Goal: Transaction & Acquisition: Purchase product/service

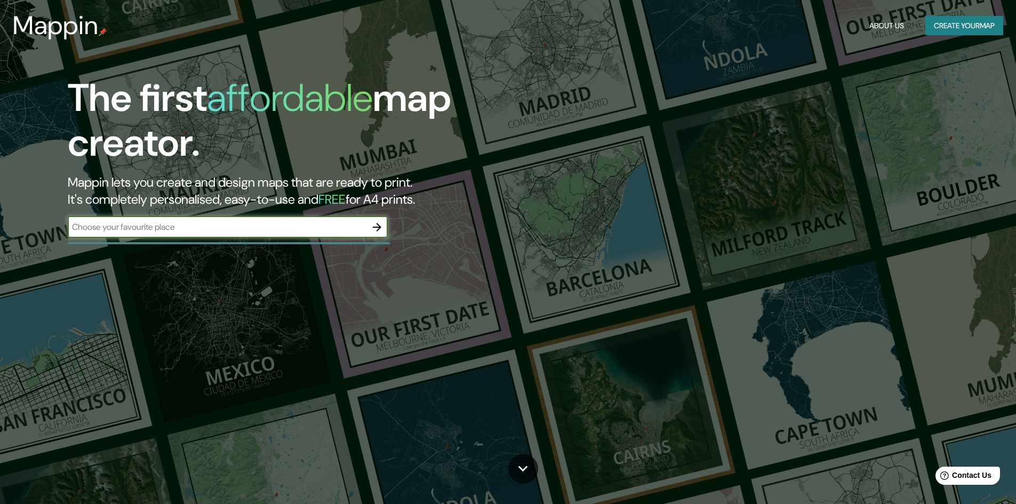
click at [174, 230] on input "text" at bounding box center [217, 227] width 299 height 12
type input "[GEOGRAPHIC_DATA]"
click at [378, 230] on icon "button" at bounding box center [377, 227] width 9 height 9
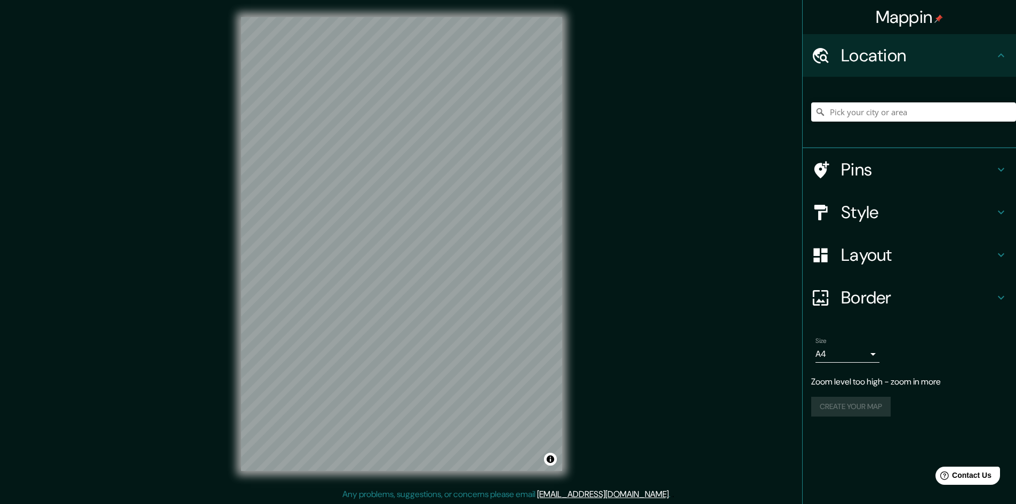
drag, startPoint x: 1006, startPoint y: 87, endPoint x: 982, endPoint y: 86, distance: 24.1
click at [1005, 87] on div at bounding box center [913, 111] width 205 height 53
click at [973, 87] on div at bounding box center [913, 111] width 205 height 53
click at [955, 98] on div at bounding box center [913, 111] width 205 height 53
click at [940, 105] on input "Pick your city or area" at bounding box center [913, 111] width 205 height 19
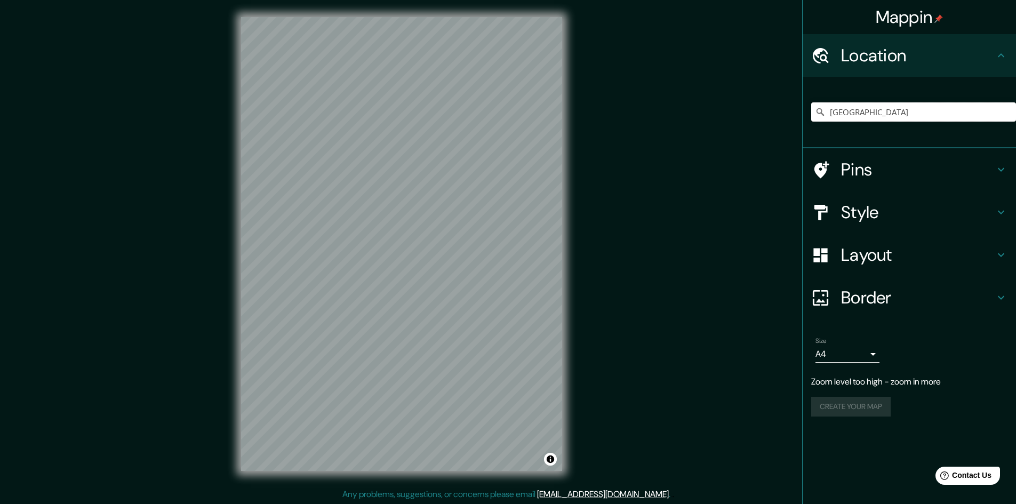
click at [997, 106] on input "[GEOGRAPHIC_DATA]" at bounding box center [913, 111] width 205 height 19
click at [982, 110] on input "[GEOGRAPHIC_DATA]" at bounding box center [913, 111] width 205 height 19
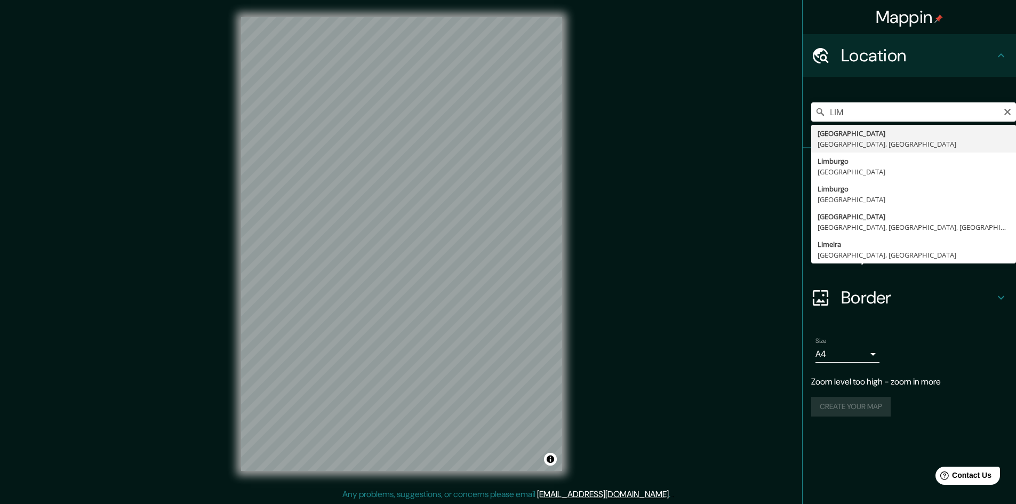
type input "[GEOGRAPHIC_DATA], [GEOGRAPHIC_DATA], [GEOGRAPHIC_DATA]"
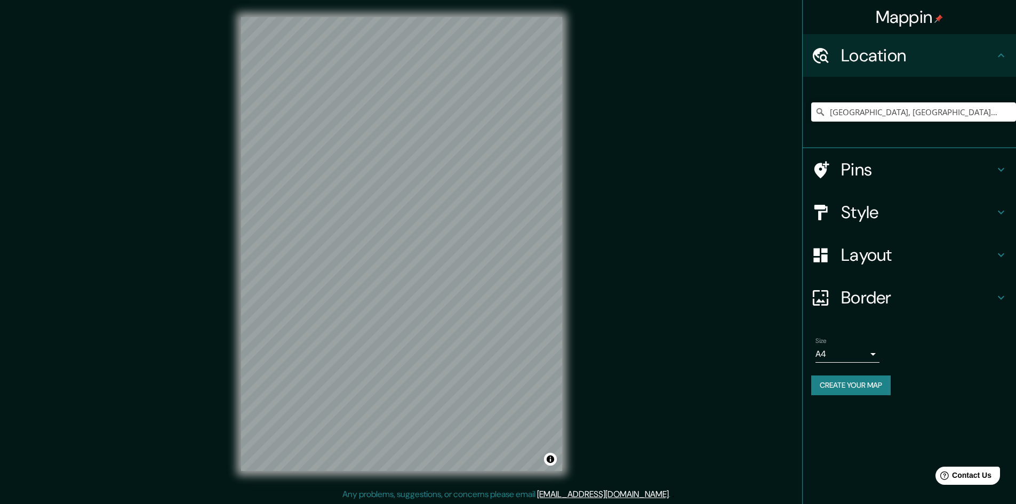
click at [854, 223] on div "Style" at bounding box center [909, 212] width 213 height 43
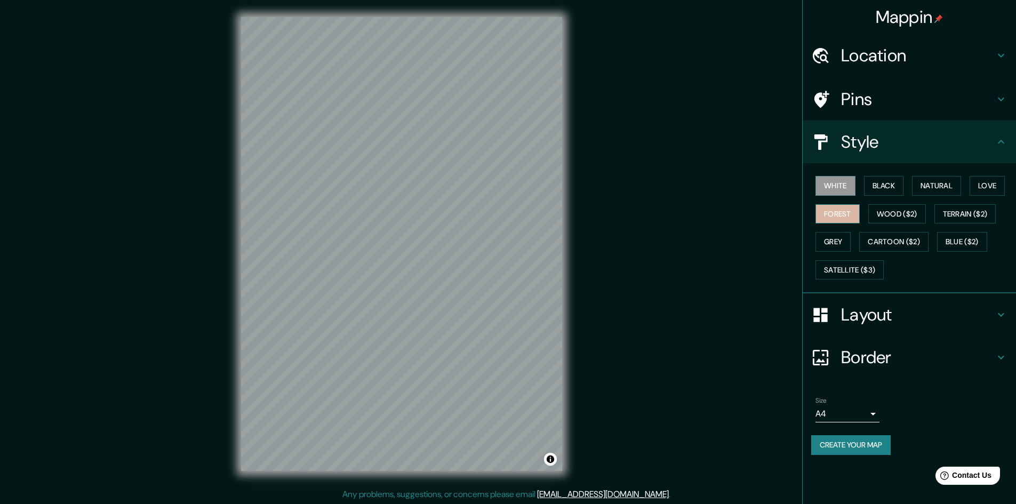
click at [845, 218] on button "Forest" at bounding box center [838, 214] width 44 height 20
click at [872, 261] on button "Satellite ($3)" at bounding box center [850, 270] width 68 height 20
drag, startPoint x: 418, startPoint y: 307, endPoint x: 426, endPoint y: 304, distance: 8.4
click at [426, 304] on div at bounding box center [429, 301] width 9 height 9
click at [422, 304] on div at bounding box center [420, 301] width 9 height 9
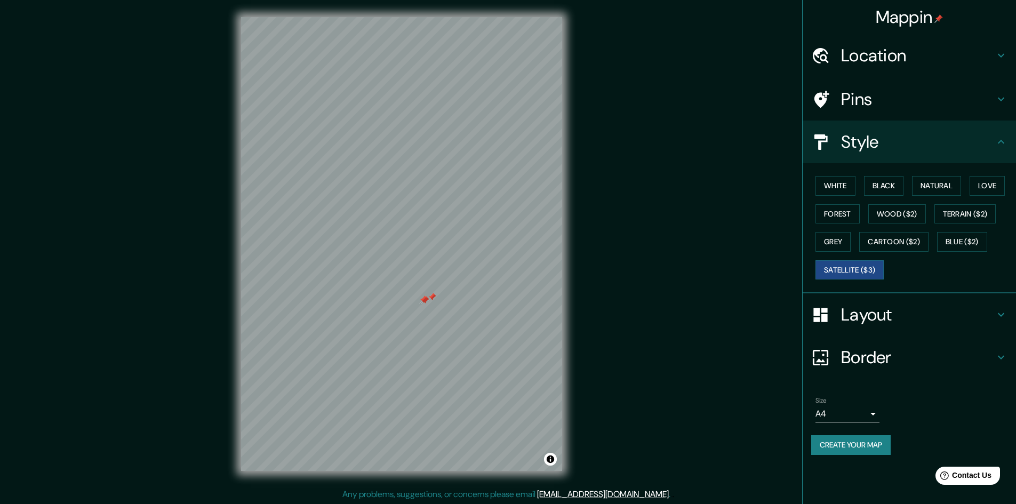
click at [421, 304] on div at bounding box center [423, 300] width 9 height 9
click at [422, 300] on div at bounding box center [423, 300] width 9 height 9
click at [425, 300] on div at bounding box center [425, 300] width 9 height 9
drag, startPoint x: 434, startPoint y: 297, endPoint x: 420, endPoint y: 294, distance: 13.5
click at [420, 294] on div at bounding box center [419, 295] width 9 height 9
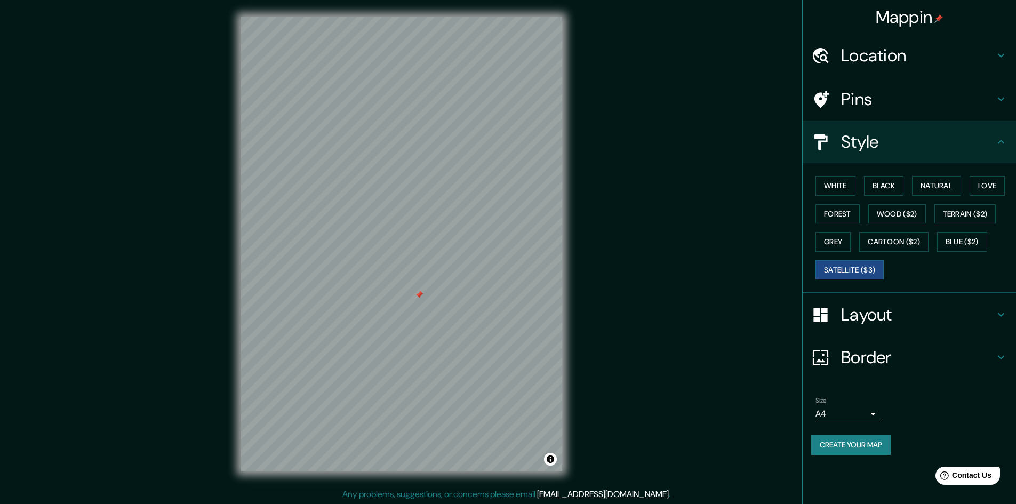
click at [420, 294] on div at bounding box center [419, 295] width 9 height 9
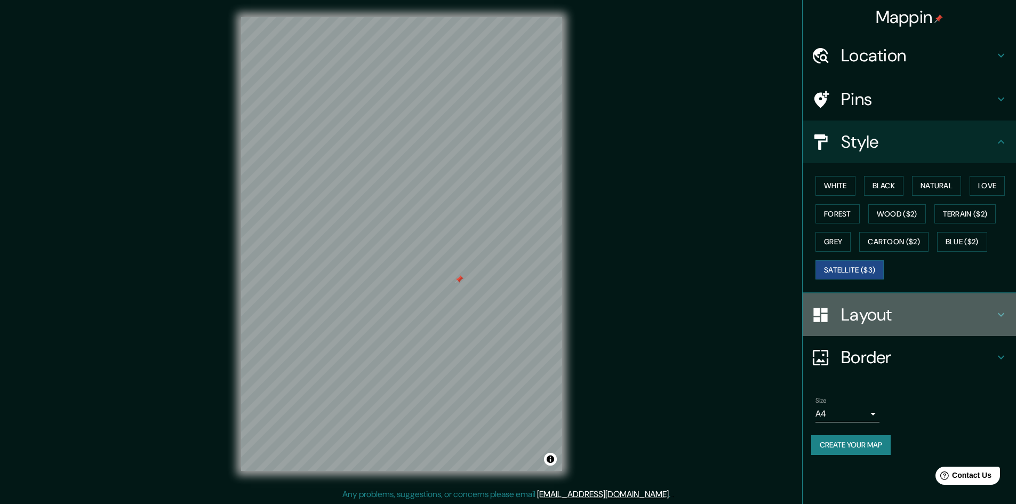
click at [833, 307] on div at bounding box center [826, 315] width 30 height 19
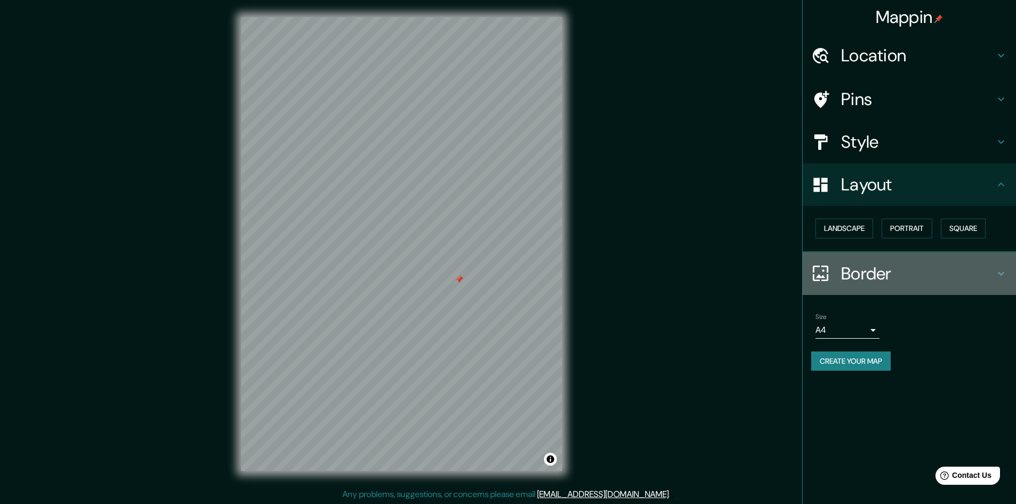
click at [855, 269] on h4 "Border" at bounding box center [918, 273] width 154 height 21
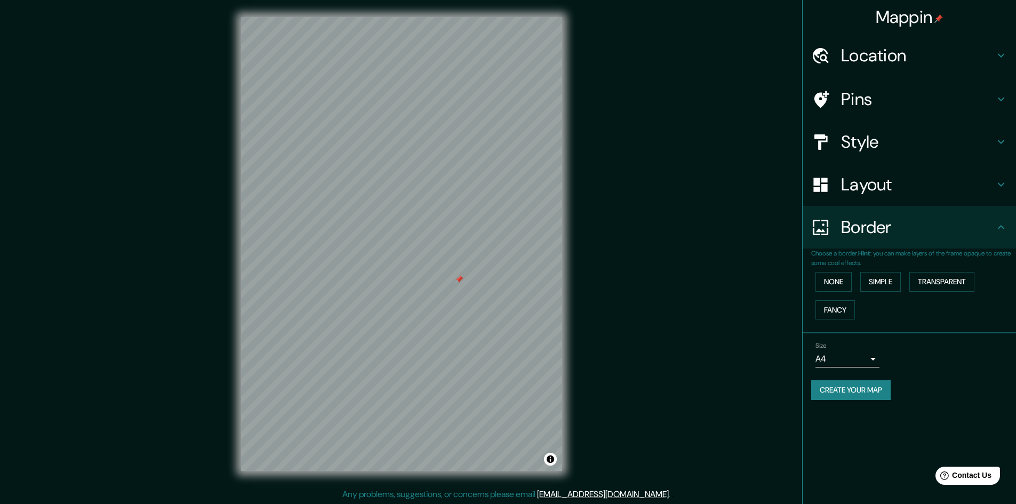
click at [903, 129] on div "Style" at bounding box center [909, 142] width 213 height 43
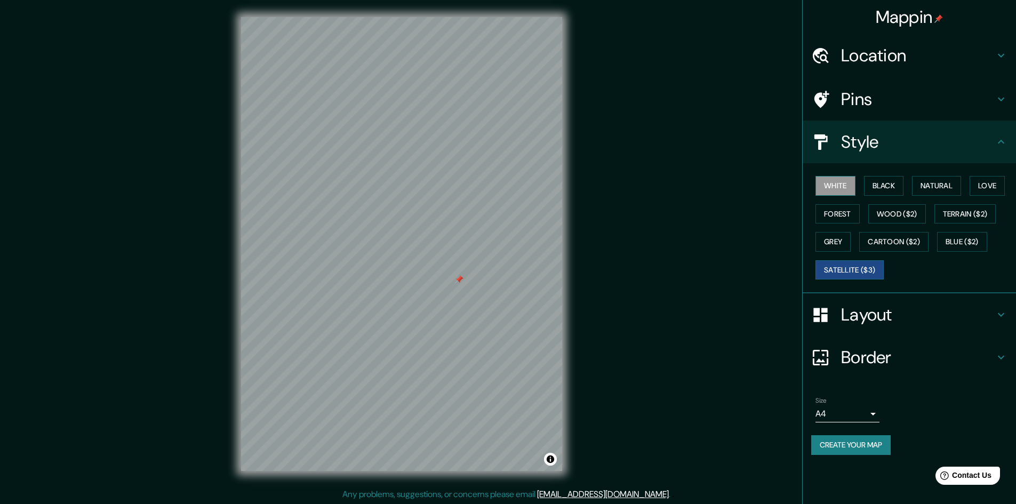
click at [837, 194] on button "White" at bounding box center [836, 186] width 40 height 20
click at [863, 191] on div "White Black Natural Love Forest Wood ($2) Terrain ($2) Grey Cartoon ($2) Blue (…" at bounding box center [913, 228] width 205 height 112
click at [865, 189] on button "Black" at bounding box center [884, 186] width 40 height 20
click at [919, 183] on button "Natural" at bounding box center [936, 186] width 49 height 20
click at [1000, 173] on div "White Black Natural Love Forest Wood ($2) Terrain ($2) Grey Cartoon ($2) Blue (…" at bounding box center [913, 228] width 205 height 112
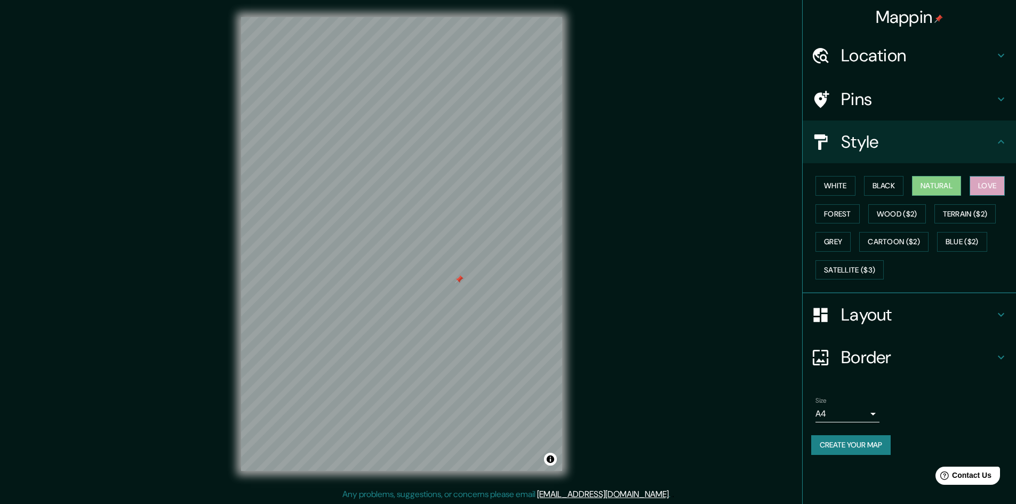
click at [996, 176] on button "Love" at bounding box center [987, 186] width 35 height 20
click at [842, 211] on button "Forest" at bounding box center [838, 214] width 44 height 20
click at [893, 207] on button "Wood ($2)" at bounding box center [897, 214] width 58 height 20
click at [945, 208] on button "Terrain ($2)" at bounding box center [966, 214] width 62 height 20
click at [839, 244] on button "Grey" at bounding box center [833, 242] width 35 height 20
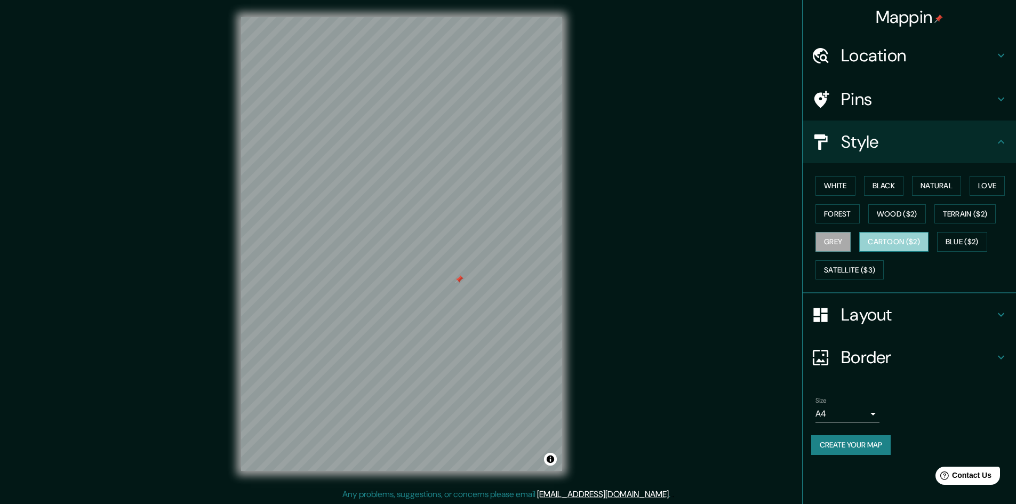
click at [884, 241] on button "Cartoon ($2)" at bounding box center [893, 242] width 69 height 20
click at [951, 239] on button "Blue ($2)" at bounding box center [962, 242] width 50 height 20
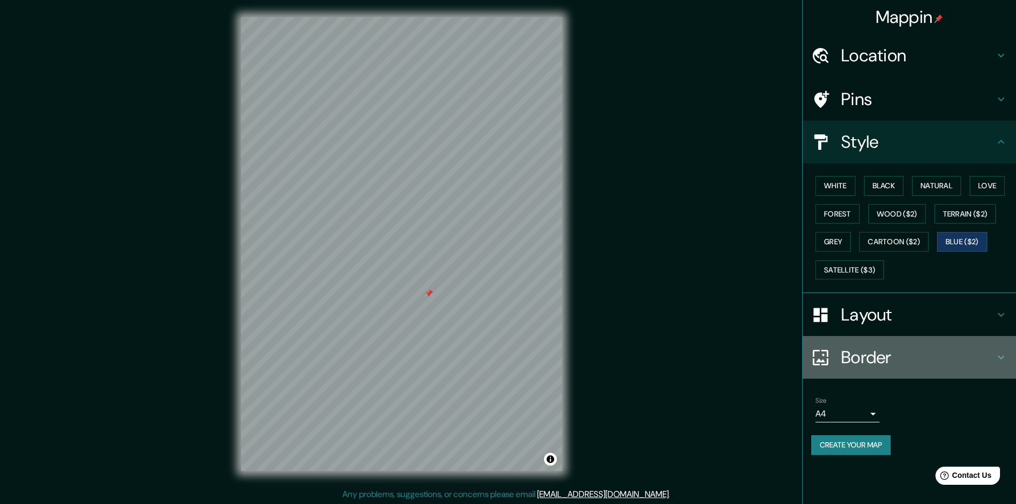
click at [840, 345] on div "Border" at bounding box center [909, 357] width 213 height 43
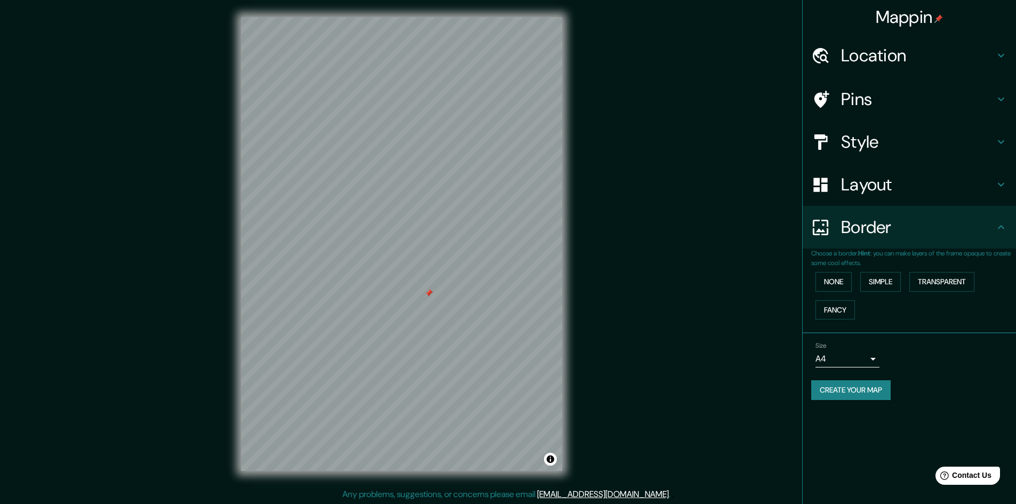
click at [845, 354] on body "Mappin Location [GEOGRAPHIC_DATA], [GEOGRAPHIC_DATA], [GEOGRAPHIC_DATA] Pins St…" at bounding box center [508, 252] width 1016 height 504
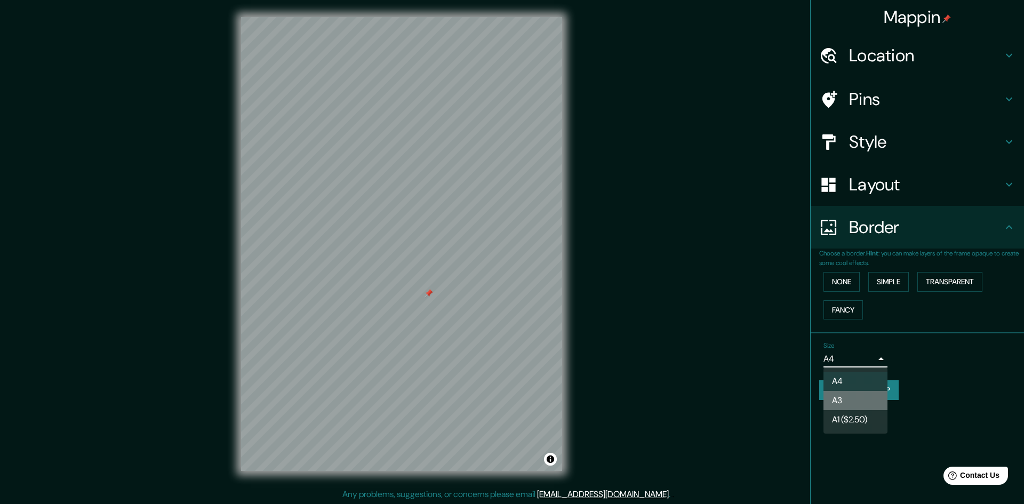
click at [849, 401] on li "A3" at bounding box center [856, 400] width 64 height 19
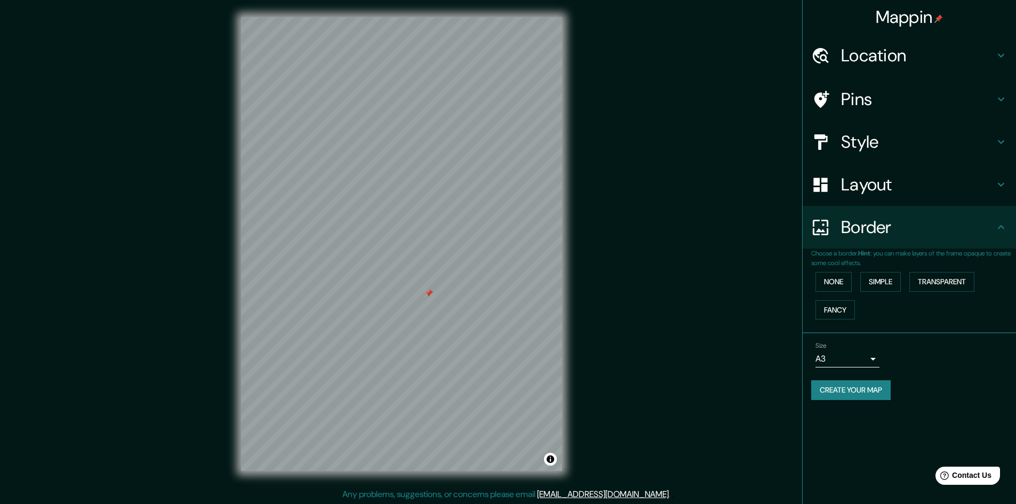
click at [841, 298] on div "None Simple Transparent Fancy" at bounding box center [913, 296] width 205 height 56
click at [841, 304] on button "Fancy" at bounding box center [835, 310] width 39 height 20
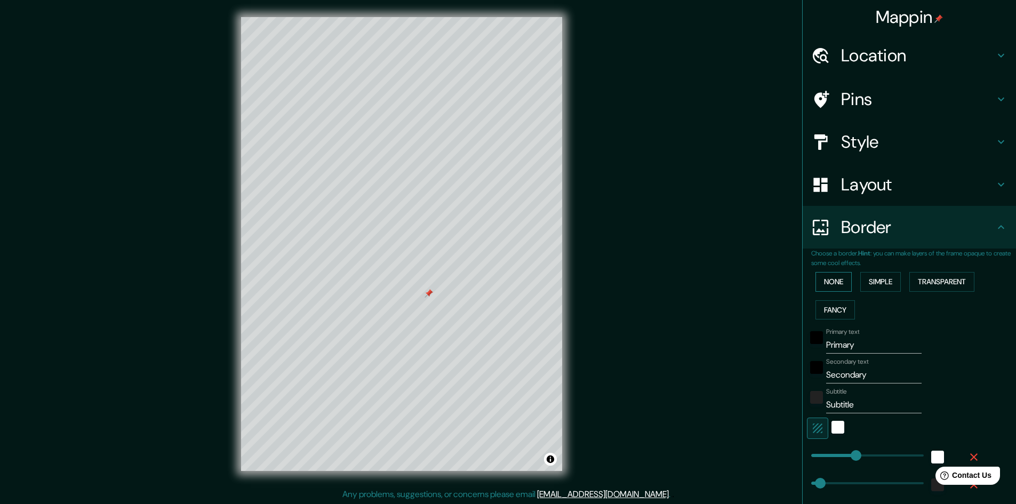
click at [835, 290] on button "None" at bounding box center [834, 282] width 36 height 20
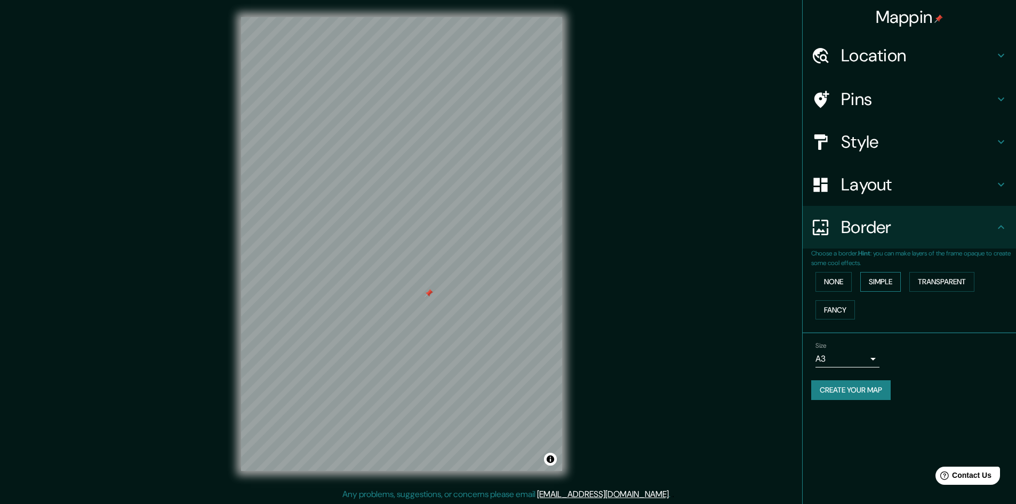
click at [873, 283] on button "Simple" at bounding box center [880, 282] width 41 height 20
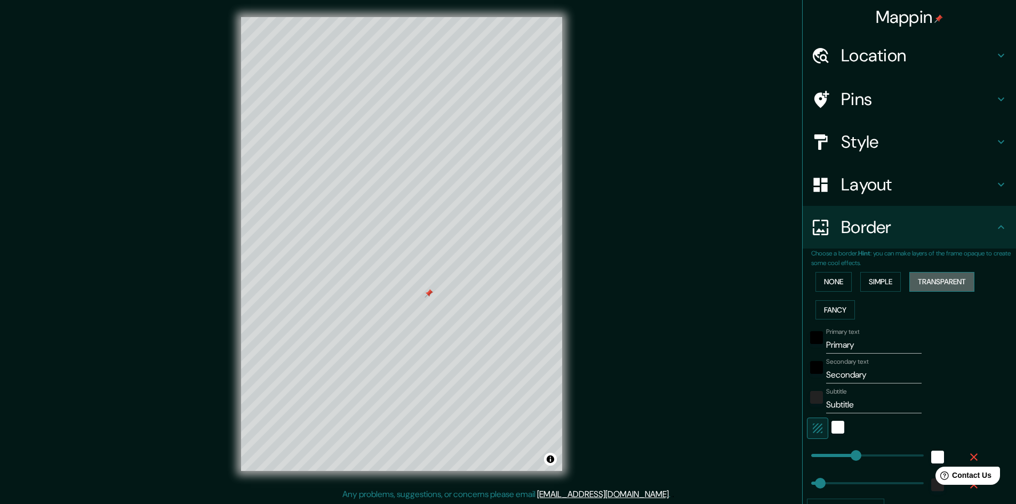
click at [919, 282] on button "Transparent" at bounding box center [941, 282] width 65 height 20
click at [831, 278] on button "None" at bounding box center [834, 282] width 36 height 20
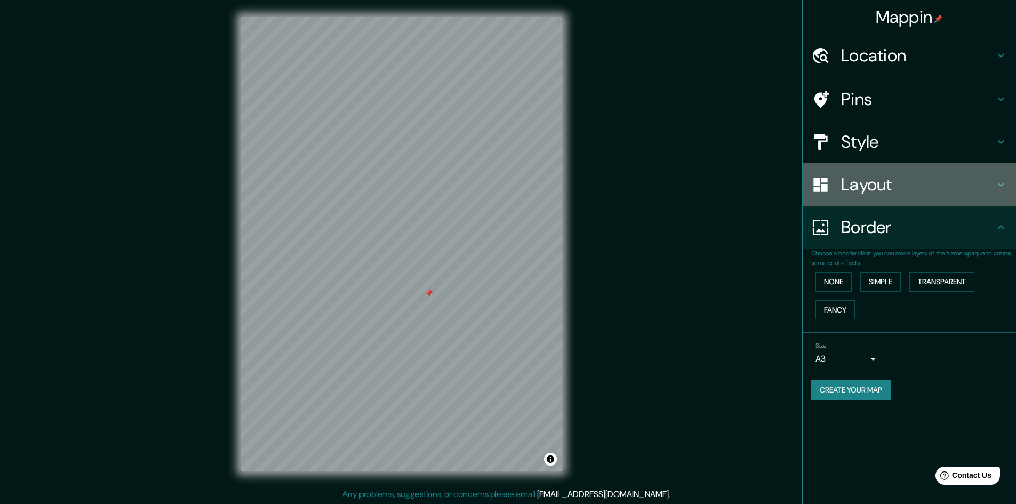
click at [868, 193] on h4 "Layout" at bounding box center [918, 184] width 154 height 21
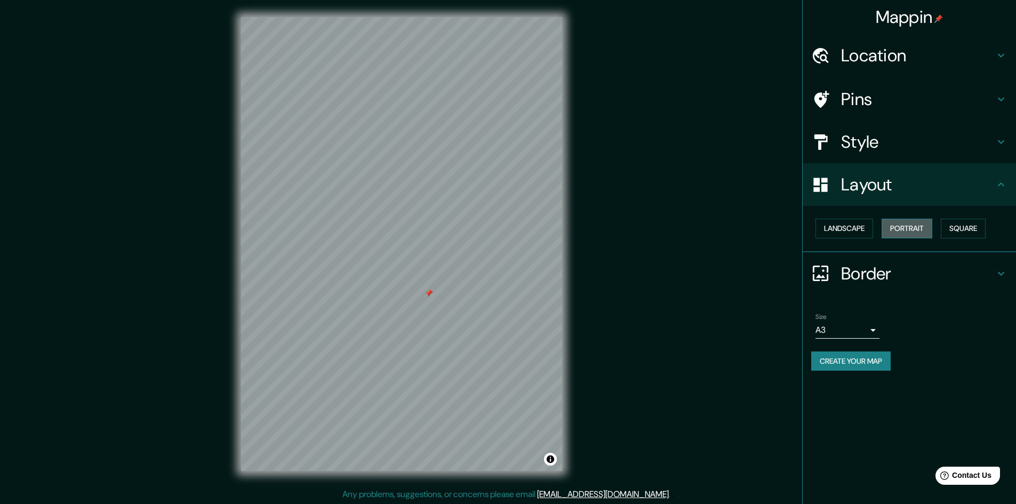
click at [909, 225] on button "Portrait" at bounding box center [907, 229] width 51 height 20
click at [952, 225] on button "Square" at bounding box center [963, 229] width 45 height 20
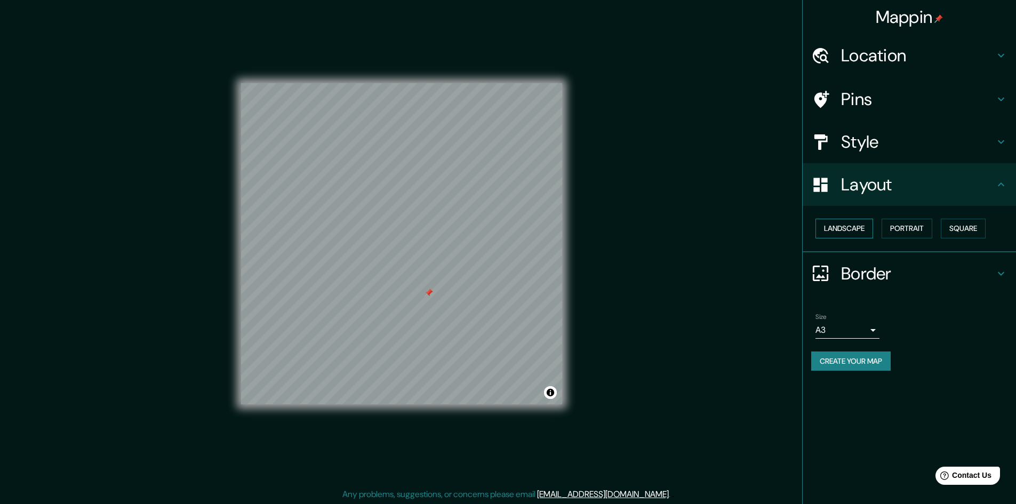
click at [851, 236] on button "Landscape" at bounding box center [845, 229] width 58 height 20
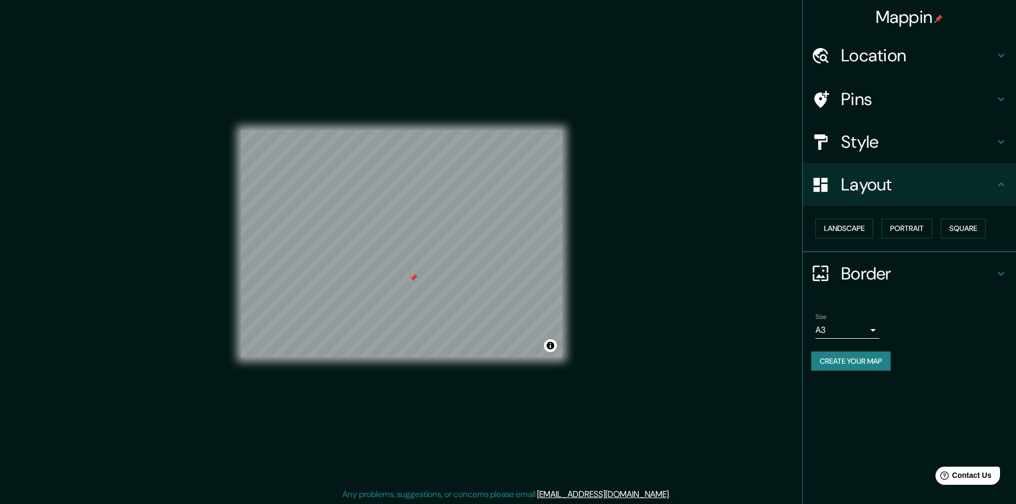
click at [880, 86] on div "Pins" at bounding box center [909, 99] width 213 height 43
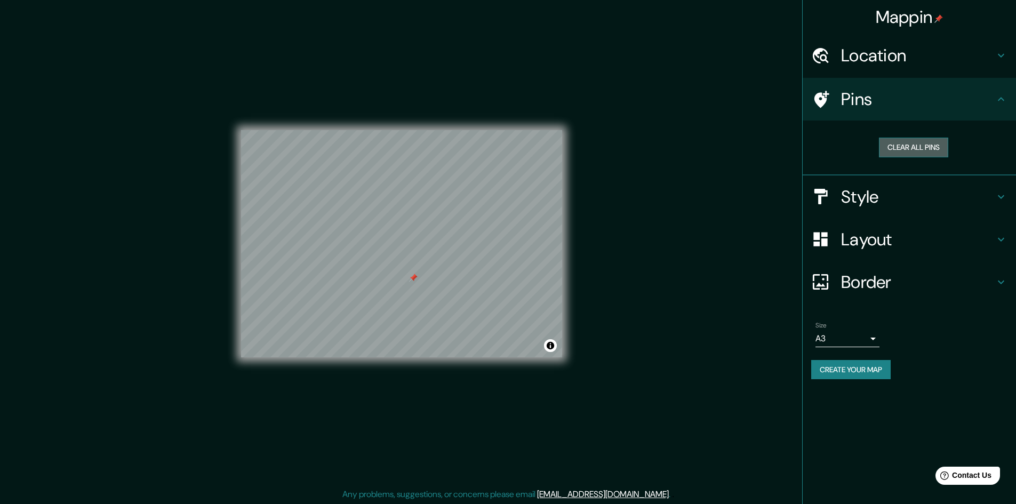
click at [924, 139] on button "Clear all pins" at bounding box center [913, 148] width 69 height 20
drag, startPoint x: 399, startPoint y: 204, endPoint x: 394, endPoint y: 209, distance: 7.5
click at [394, 209] on div at bounding box center [391, 208] width 9 height 9
drag, startPoint x: 390, startPoint y: 206, endPoint x: 395, endPoint y: 197, distance: 9.8
click at [395, 197] on div at bounding box center [396, 197] width 9 height 9
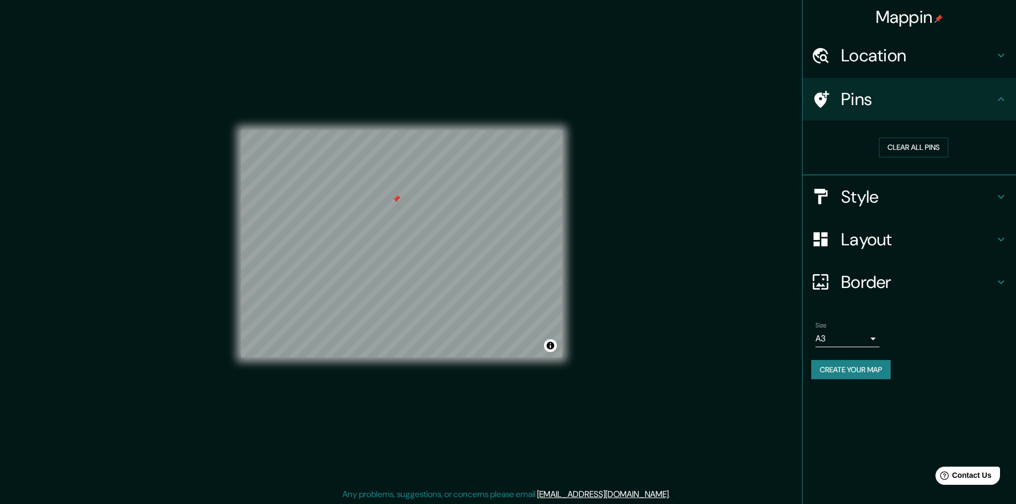
click at [395, 198] on div at bounding box center [396, 199] width 9 height 9
click at [905, 148] on button "Clear all pins" at bounding box center [913, 148] width 69 height 20
click at [865, 58] on h4 "Location" at bounding box center [918, 55] width 154 height 21
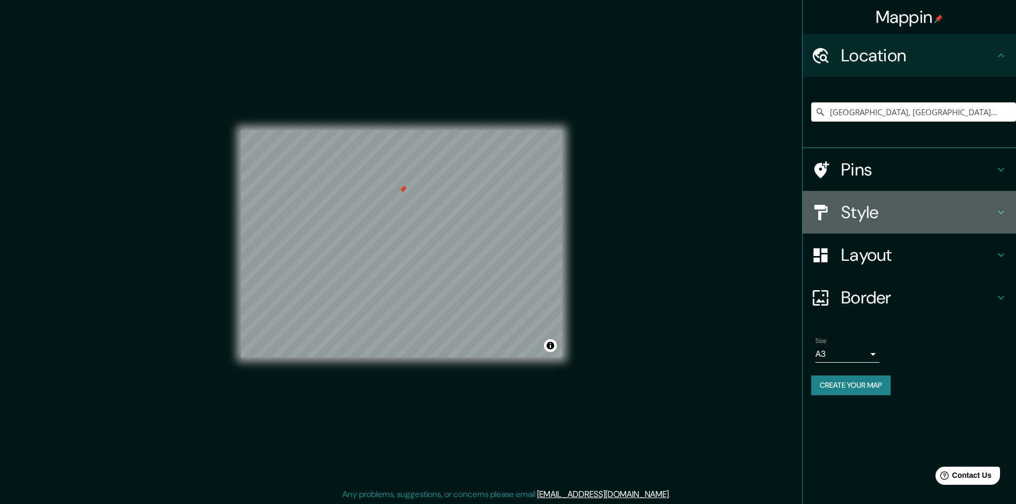
click at [879, 211] on h4 "Style" at bounding box center [918, 212] width 154 height 21
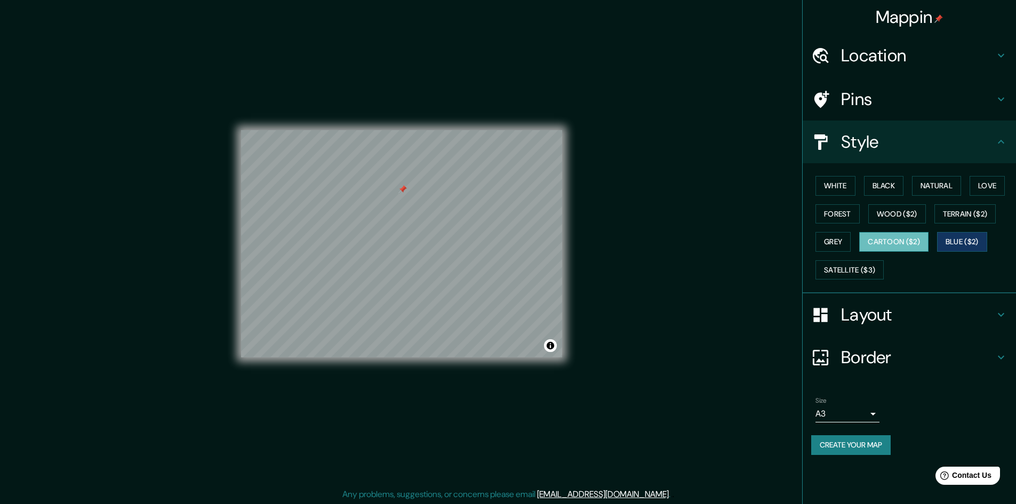
click at [896, 244] on button "Cartoon ($2)" at bounding box center [893, 242] width 69 height 20
click at [860, 261] on button "Satellite ($3)" at bounding box center [850, 270] width 68 height 20
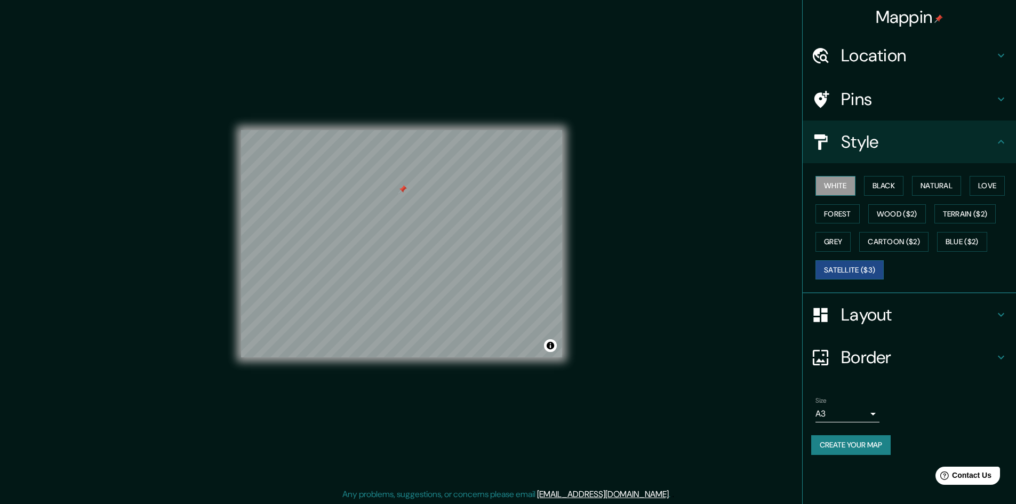
click at [851, 190] on button "White" at bounding box center [836, 186] width 40 height 20
click at [875, 185] on button "Black" at bounding box center [884, 186] width 40 height 20
click at [882, 422] on div "Size A3 a4" at bounding box center [909, 410] width 196 height 34
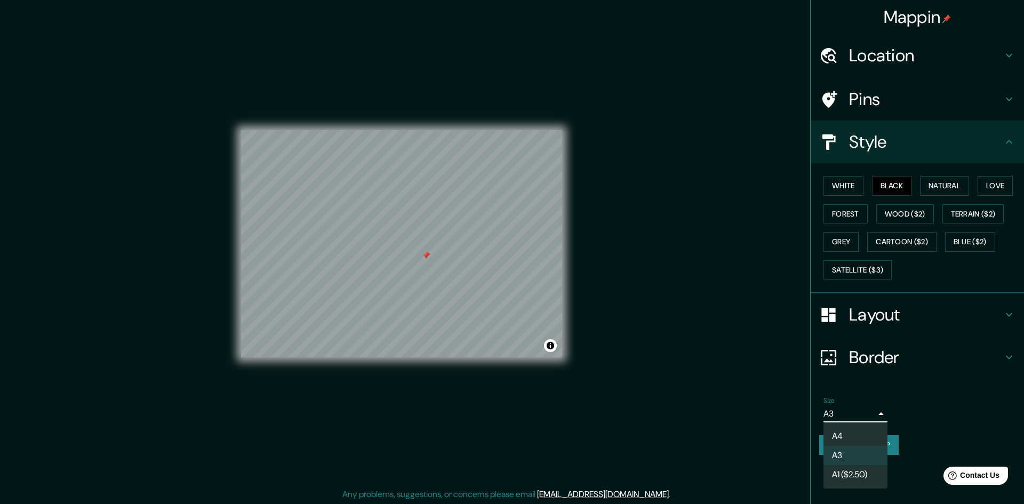
click at [868, 418] on body "Mappin Location [GEOGRAPHIC_DATA], [GEOGRAPHIC_DATA], [GEOGRAPHIC_DATA] Pins St…" at bounding box center [512, 252] width 1024 height 504
click at [851, 430] on li "A4" at bounding box center [856, 436] width 64 height 19
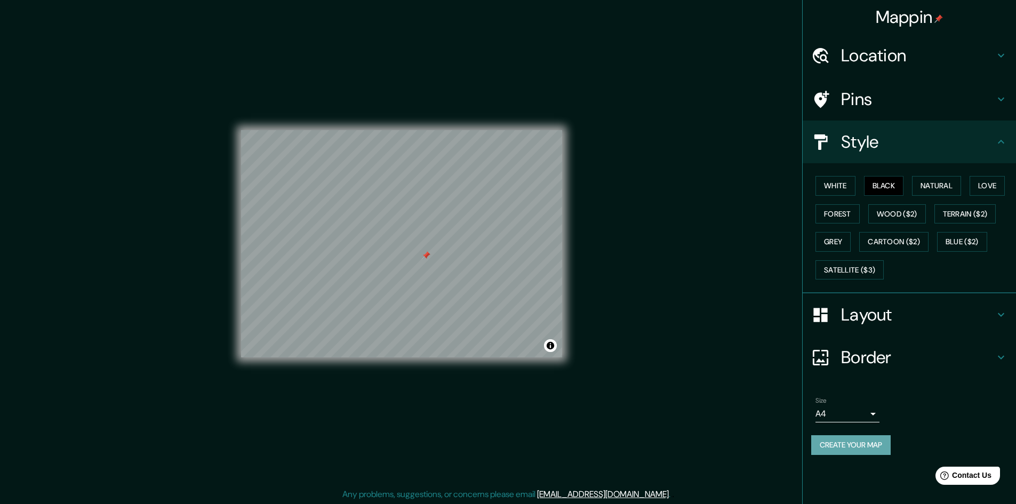
click at [844, 442] on button "Create your map" at bounding box center [850, 445] width 79 height 20
click at [976, 241] on button "Blue ($2)" at bounding box center [962, 242] width 50 height 20
click at [958, 484] on div "Help Contact Us" at bounding box center [968, 475] width 67 height 19
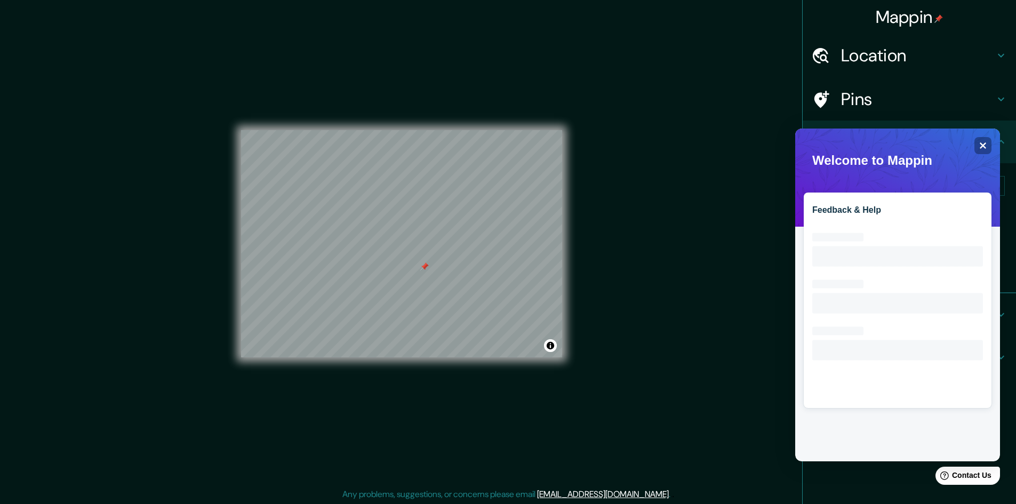
click at [893, 485] on div "Mappin Location [GEOGRAPHIC_DATA], [GEOGRAPHIC_DATA], [GEOGRAPHIC_DATA] Pins St…" at bounding box center [909, 252] width 214 height 504
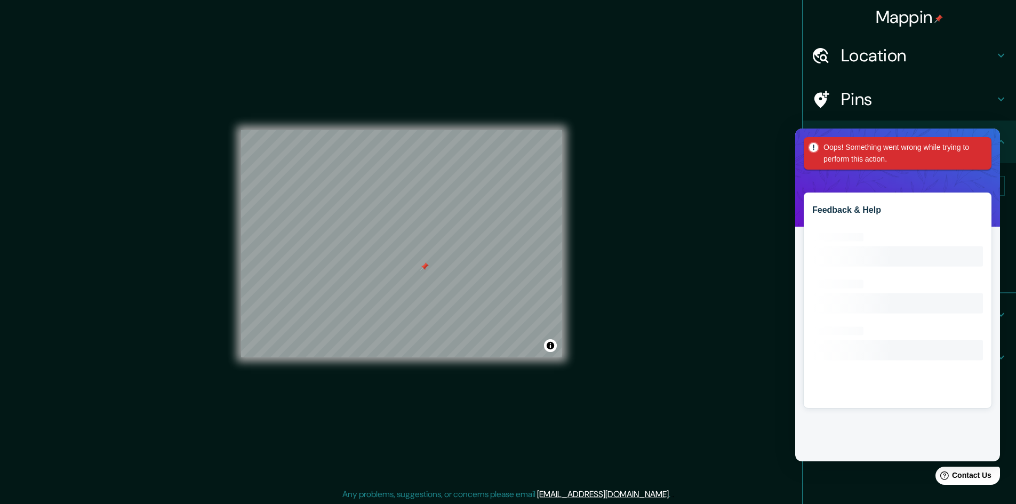
click at [851, 468] on div "Mappin Location [GEOGRAPHIC_DATA], [GEOGRAPHIC_DATA], [GEOGRAPHIC_DATA] Pins St…" at bounding box center [909, 252] width 214 height 504
click at [995, 145] on div "Feedback & Help Loading interface..." at bounding box center [897, 295] width 205 height 333
drag, startPoint x: 965, startPoint y: 150, endPoint x: 808, endPoint y: 186, distance: 161.8
click at [964, 151] on div "Oops! Something went wrong while trying to perform this action." at bounding box center [900, 153] width 153 height 24
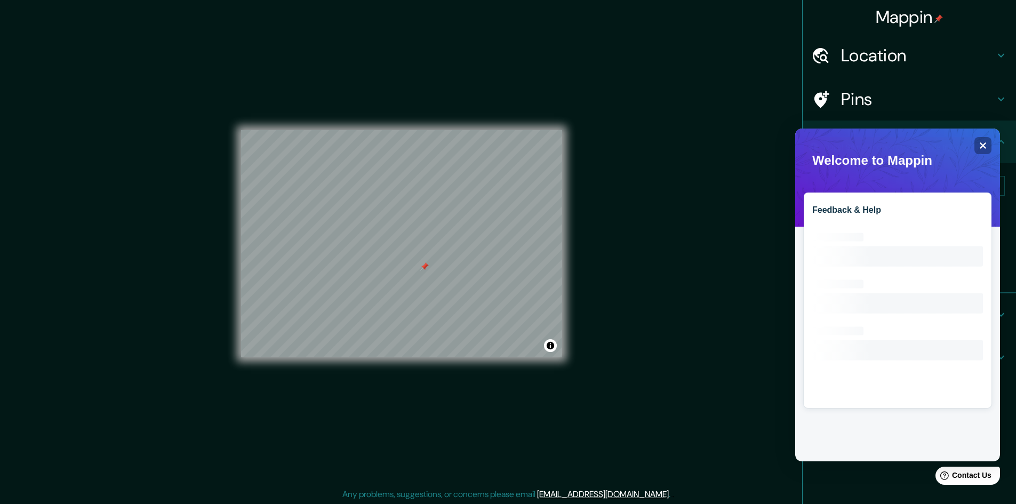
click at [575, 250] on div "© Mapbox © OpenStreetMap Improve this map" at bounding box center [401, 244] width 355 height 488
click at [732, 254] on div "Mappin Location [GEOGRAPHIC_DATA], [GEOGRAPHIC_DATA], [GEOGRAPHIC_DATA] Pins St…" at bounding box center [508, 252] width 1016 height 505
click at [986, 147] on icon "Close" at bounding box center [983, 145] width 8 height 8
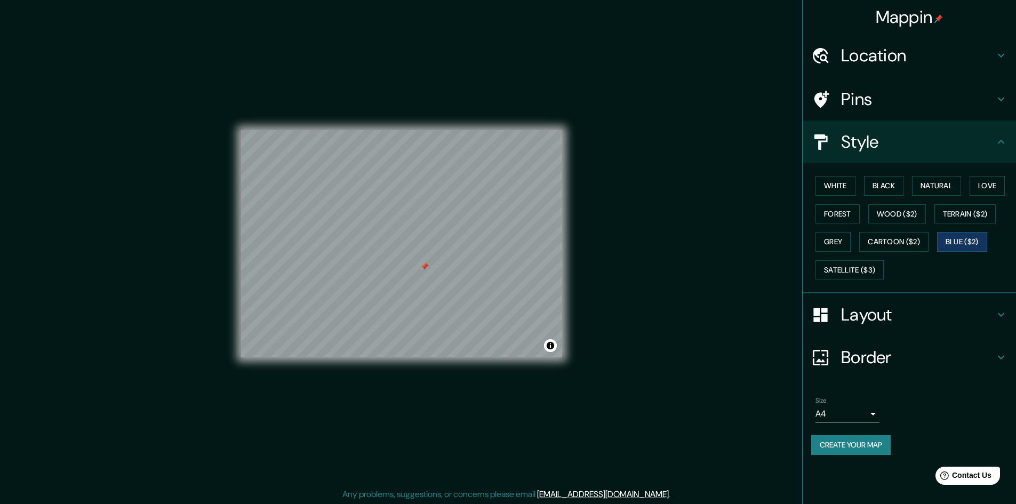
click at [866, 440] on button "Create your map" at bounding box center [850, 445] width 79 height 20
click at [1008, 496] on div at bounding box center [1008, 496] width 0 height 0
click at [866, 443] on button "Create your map" at bounding box center [850, 445] width 79 height 20
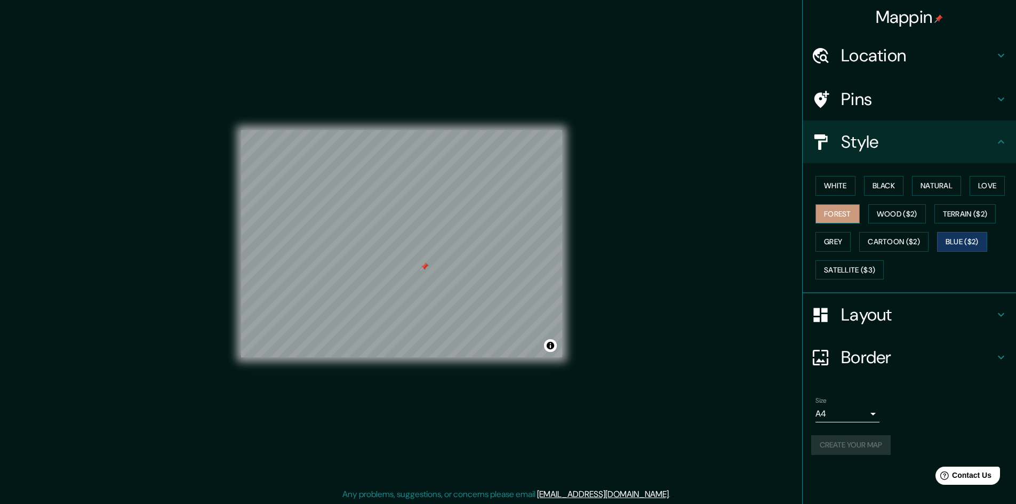
click at [840, 215] on button "Forest" at bounding box center [838, 214] width 44 height 20
click at [875, 190] on button "Black" at bounding box center [884, 186] width 40 height 20
click at [909, 187] on div "White Black Natural Love Forest Wood ($2) Terrain ($2) Grey Cartoon ($2) Blue (…" at bounding box center [913, 228] width 205 height 112
click at [937, 181] on button "Natural" at bounding box center [936, 186] width 49 height 20
click at [972, 182] on div "White Black Natural Love Forest Wood ($2) Terrain ($2) Grey Cartoon ($2) Blue (…" at bounding box center [913, 228] width 205 height 112
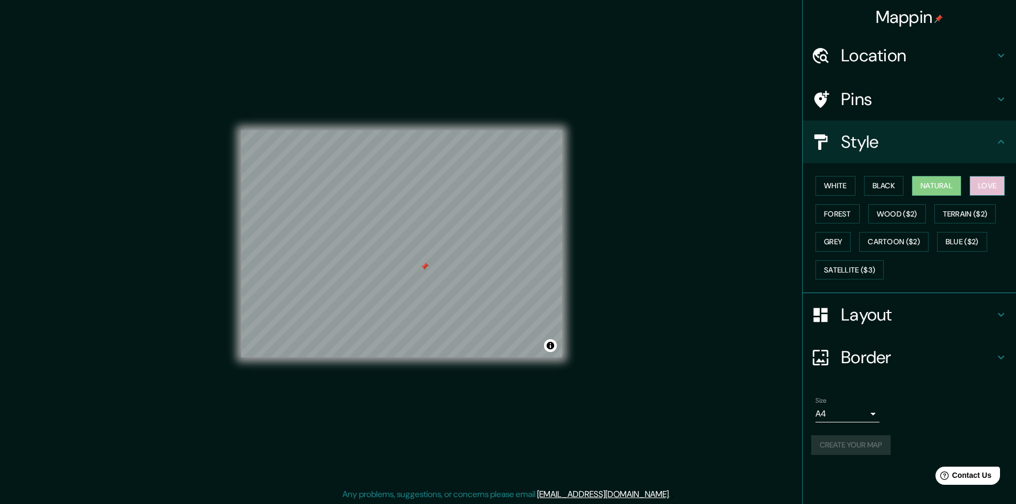
click at [986, 182] on button "Love" at bounding box center [987, 186] width 35 height 20
click at [896, 210] on button "Wood ($2)" at bounding box center [897, 214] width 58 height 20
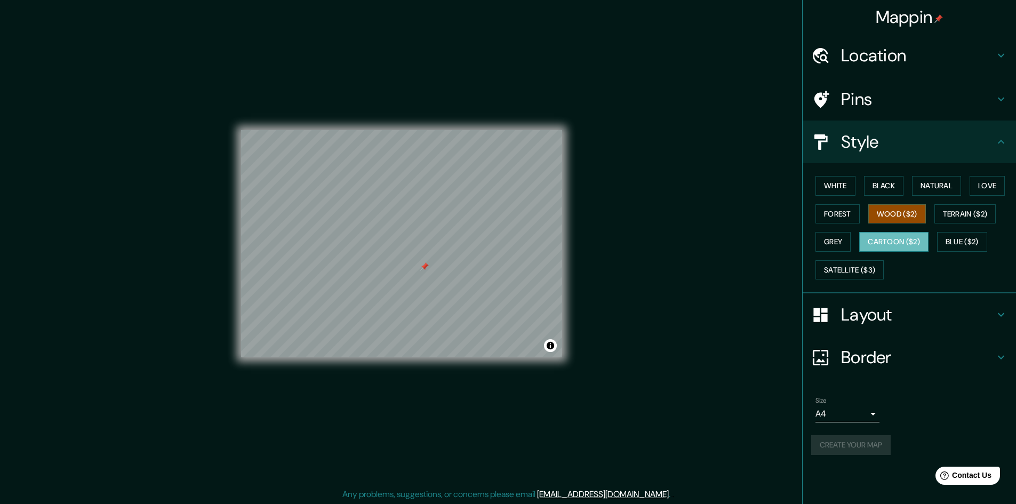
click at [887, 231] on div "White Black Natural Love Forest Wood ($2) Terrain ($2) Grey Cartoon ($2) Blue (…" at bounding box center [913, 228] width 205 height 112
click at [889, 238] on button "Cartoon ($2)" at bounding box center [893, 242] width 69 height 20
click at [835, 249] on button "Grey" at bounding box center [833, 242] width 35 height 20
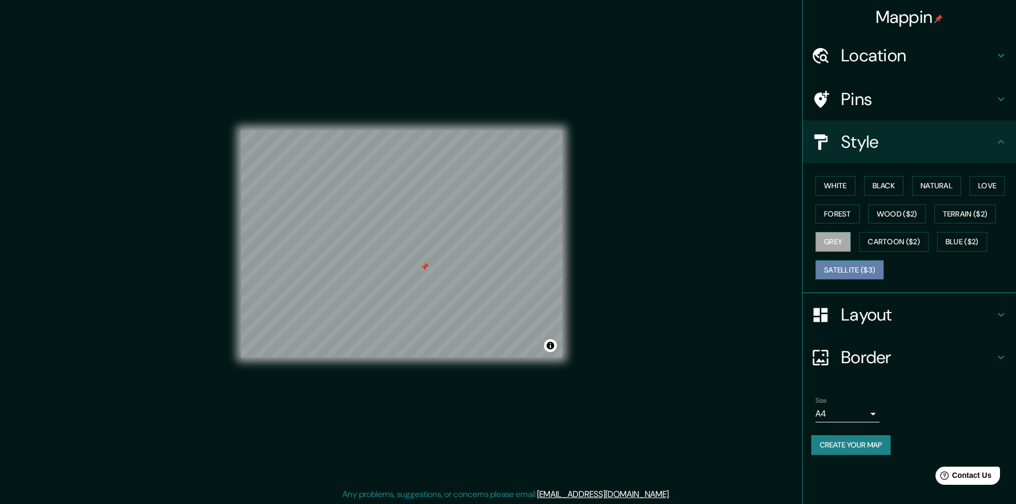
click at [865, 278] on button "Satellite ($3)" at bounding box center [850, 270] width 68 height 20
click at [836, 187] on button "White" at bounding box center [836, 186] width 40 height 20
click at [937, 182] on button "Natural" at bounding box center [936, 186] width 49 height 20
click at [910, 348] on h4 "Border" at bounding box center [918, 357] width 154 height 21
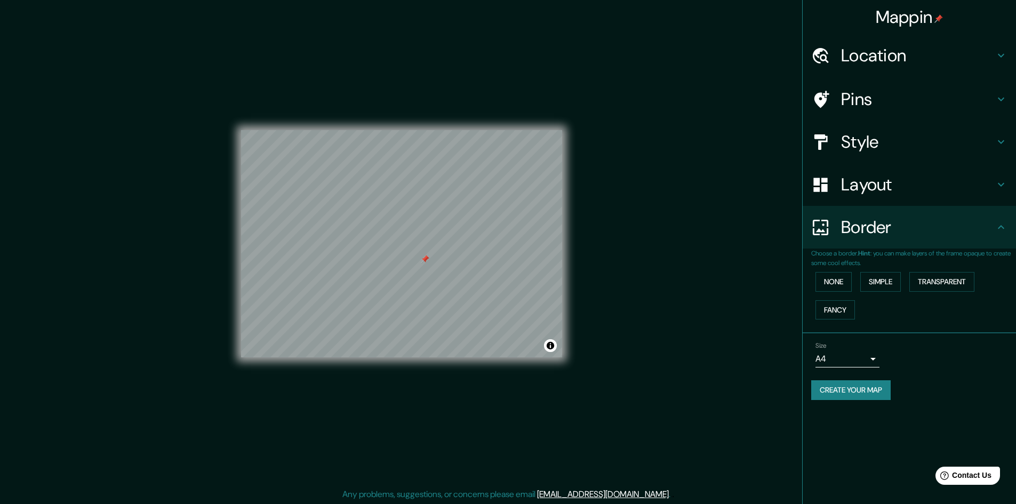
click at [888, 187] on h4 "Layout" at bounding box center [918, 184] width 154 height 21
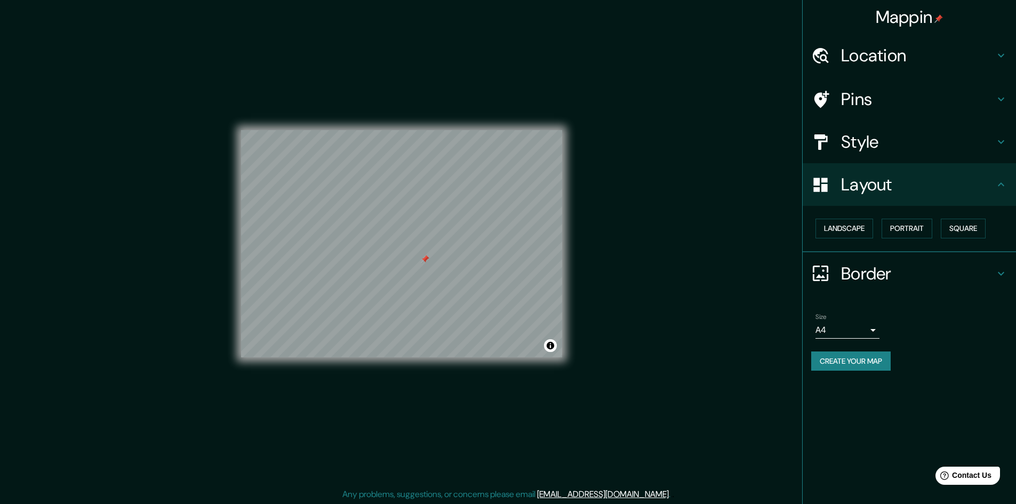
click at [903, 122] on div "Style" at bounding box center [909, 142] width 213 height 43
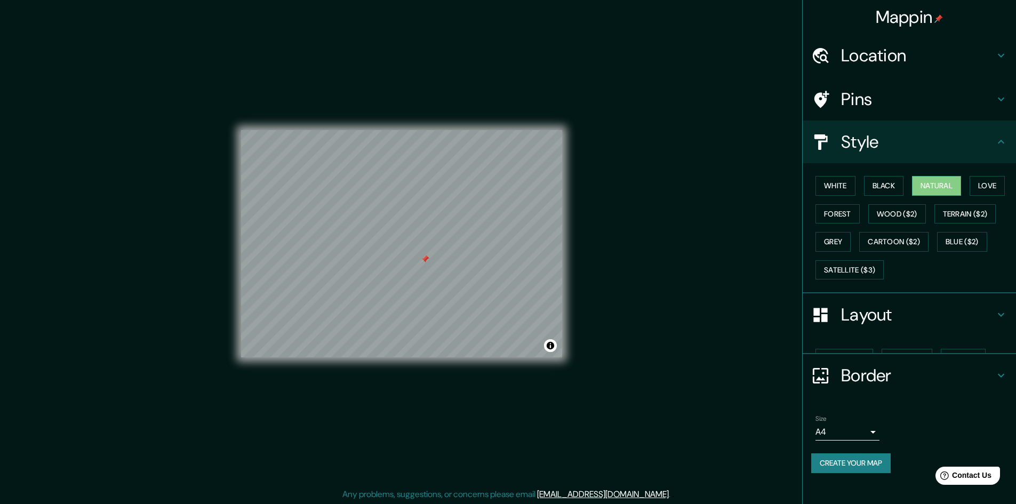
click at [903, 138] on h4 "Style" at bounding box center [918, 141] width 154 height 21
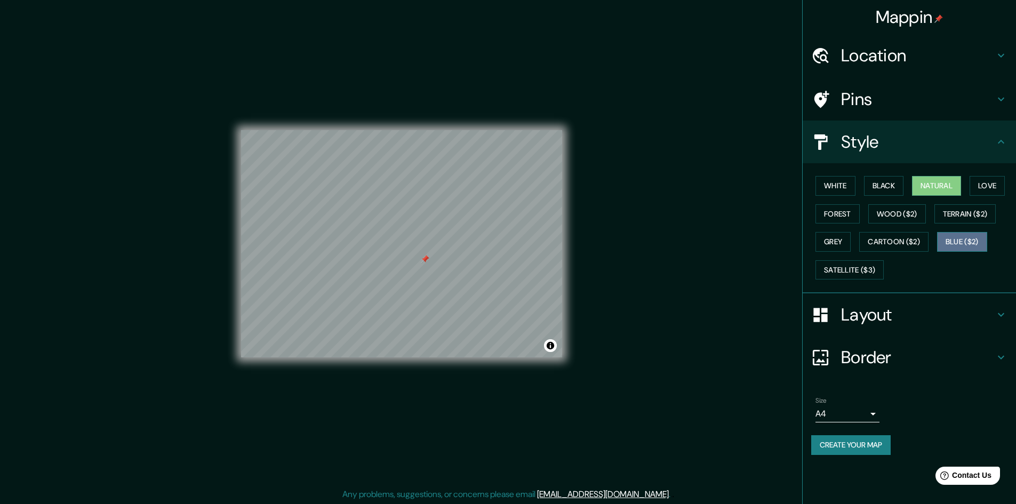
click at [966, 240] on button "Blue ($2)" at bounding box center [962, 242] width 50 height 20
click at [849, 102] on h4 "Pins" at bounding box center [918, 99] width 154 height 21
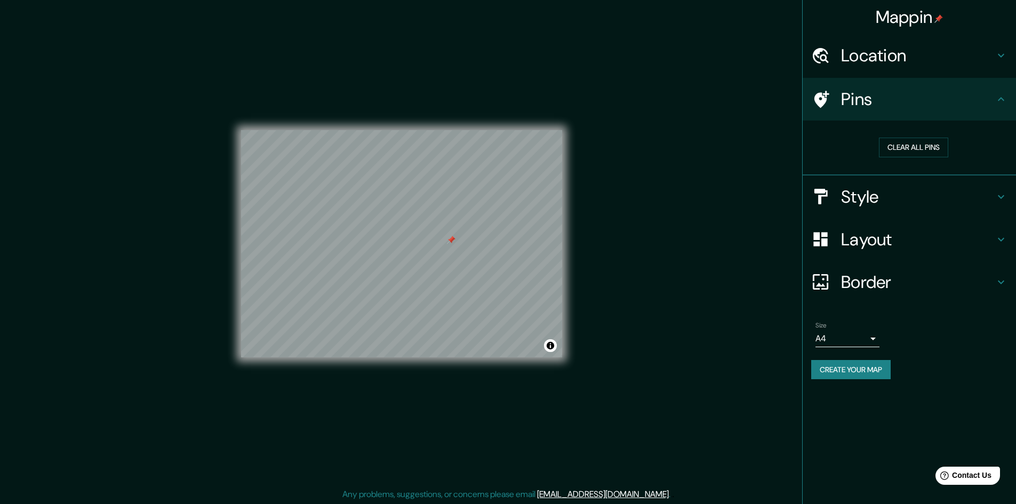
click at [880, 188] on h4 "Style" at bounding box center [918, 196] width 154 height 21
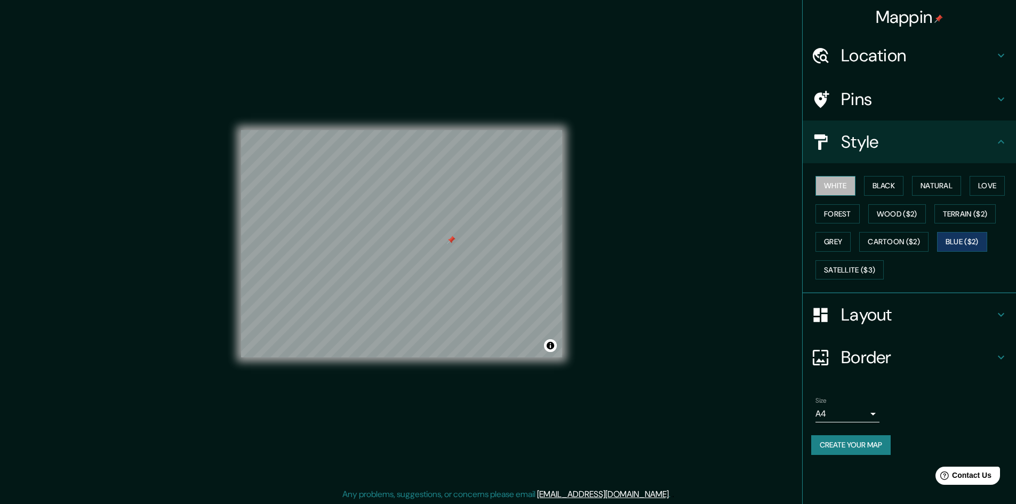
click at [834, 181] on button "White" at bounding box center [836, 186] width 40 height 20
click at [872, 182] on button "Black" at bounding box center [884, 186] width 40 height 20
click at [934, 193] on button "Natural" at bounding box center [936, 186] width 49 height 20
click at [967, 195] on div "White Black Natural Love Forest Wood ($2) Terrain ($2) Grey Cartoon ($2) Blue (…" at bounding box center [913, 228] width 205 height 112
click at [971, 194] on div "White Black Natural Love Forest Wood ($2) Terrain ($2) Grey Cartoon ($2) Blue (…" at bounding box center [913, 228] width 205 height 112
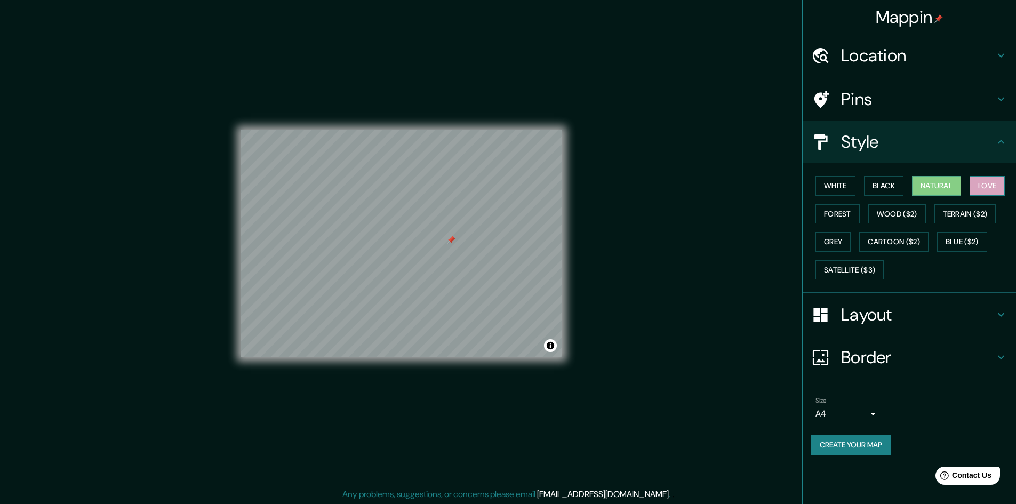
click at [978, 193] on button "Love" at bounding box center [987, 186] width 35 height 20
click at [837, 215] on button "Forest" at bounding box center [838, 214] width 44 height 20
click at [885, 217] on button "Wood ($2)" at bounding box center [897, 214] width 58 height 20
click at [946, 220] on button "Terrain ($2)" at bounding box center [966, 214] width 62 height 20
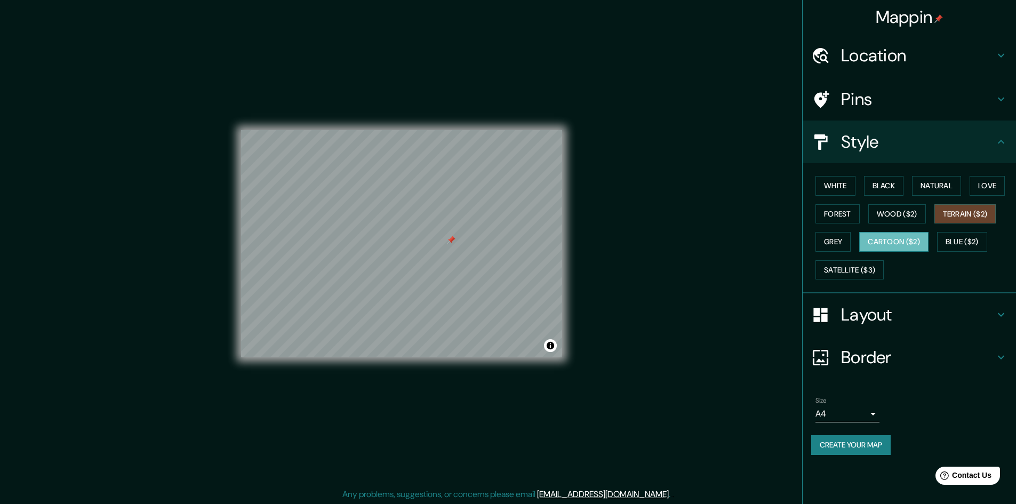
click at [865, 238] on button "Cartoon ($2)" at bounding box center [893, 242] width 69 height 20
click at [849, 242] on button "Grey" at bounding box center [833, 242] width 35 height 20
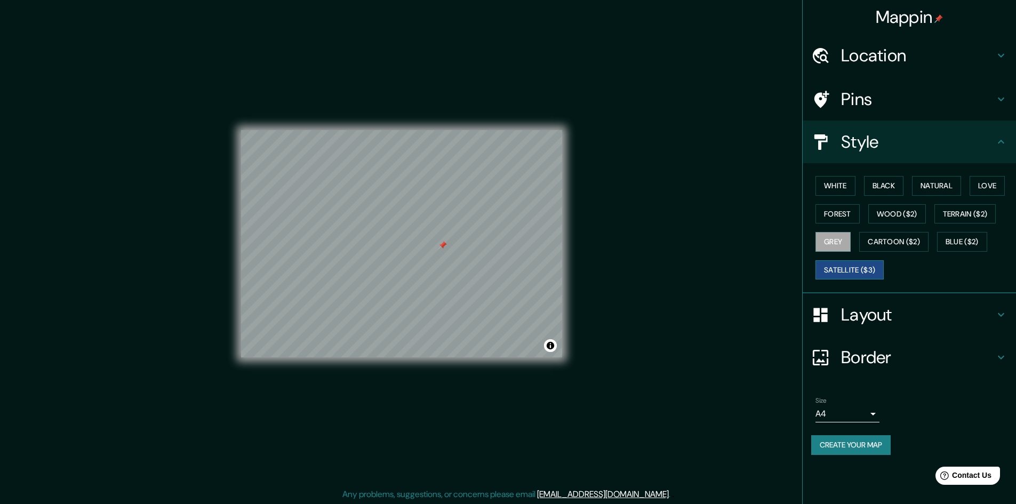
click at [871, 262] on button "Satellite ($3)" at bounding box center [850, 270] width 68 height 20
click at [844, 195] on button "White" at bounding box center [836, 186] width 40 height 20
click at [885, 187] on button "Black" at bounding box center [884, 186] width 40 height 20
click at [889, 108] on h4 "Pins" at bounding box center [918, 99] width 154 height 21
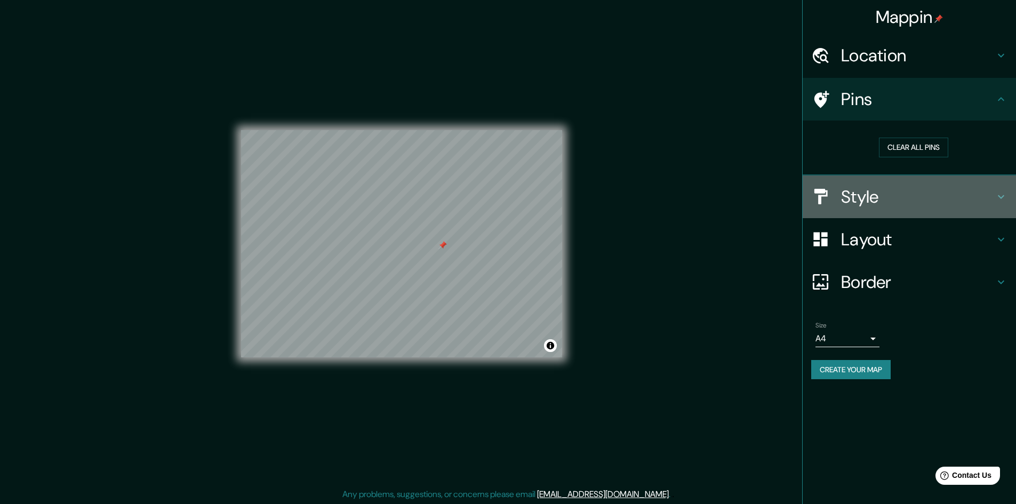
click at [904, 203] on h4 "Style" at bounding box center [918, 196] width 154 height 21
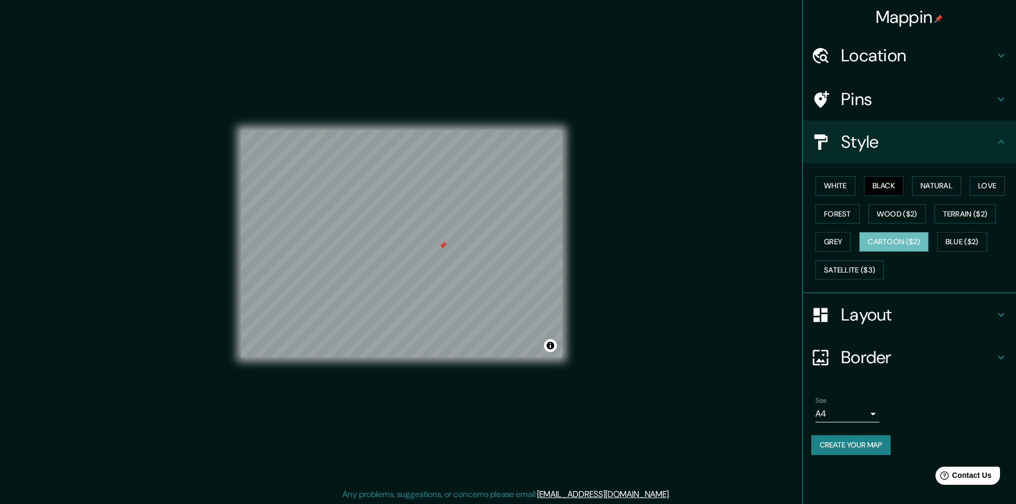
click at [881, 234] on button "Cartoon ($2)" at bounding box center [893, 242] width 69 height 20
click at [877, 222] on button "Wood ($2)" at bounding box center [897, 214] width 58 height 20
click at [948, 218] on button "Terrain ($2)" at bounding box center [966, 214] width 62 height 20
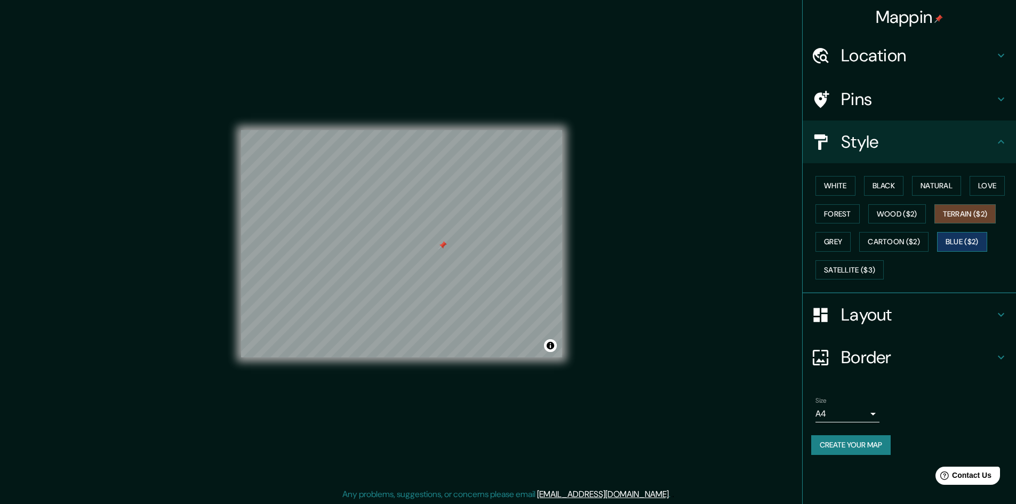
click at [961, 233] on button "Blue ($2)" at bounding box center [962, 242] width 50 height 20
click at [954, 220] on button "Terrain ($2)" at bounding box center [966, 214] width 62 height 20
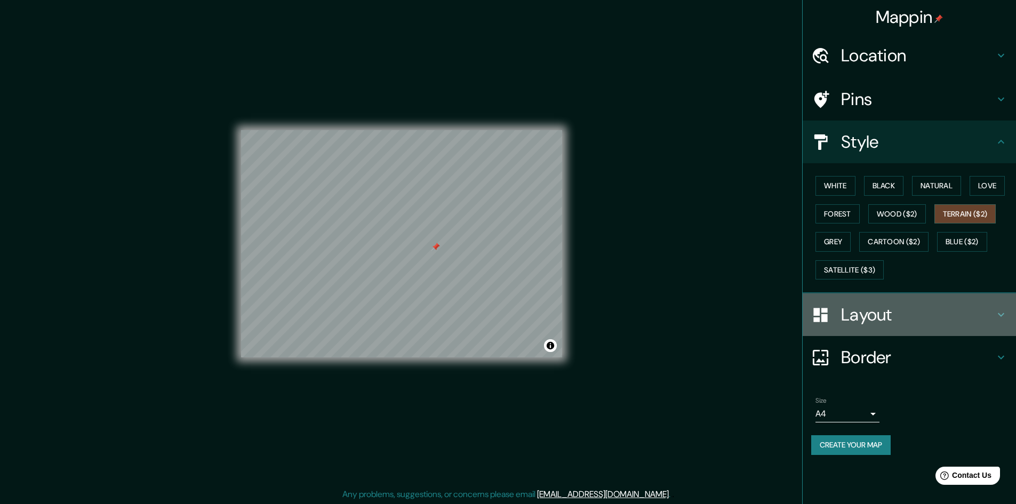
click at [883, 323] on h4 "Layout" at bounding box center [918, 314] width 154 height 21
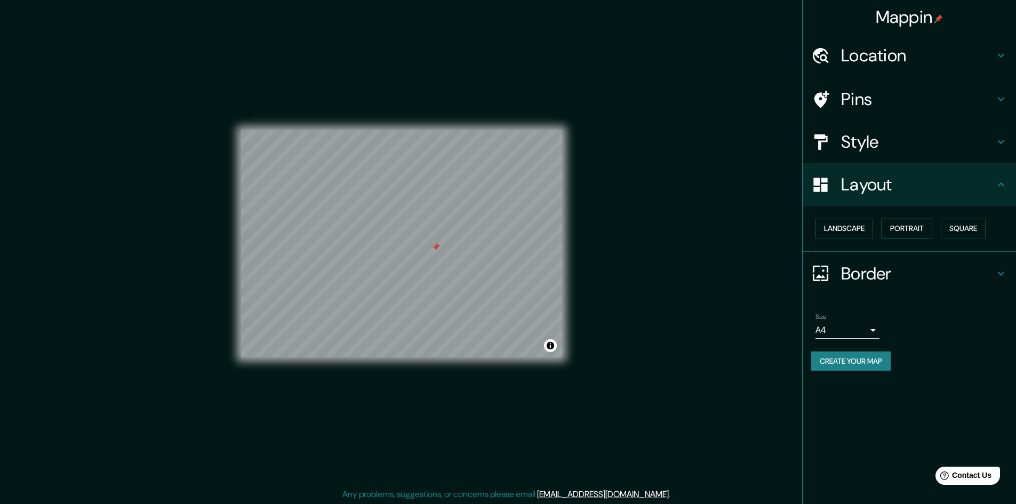
click at [927, 226] on button "Portrait" at bounding box center [907, 229] width 51 height 20
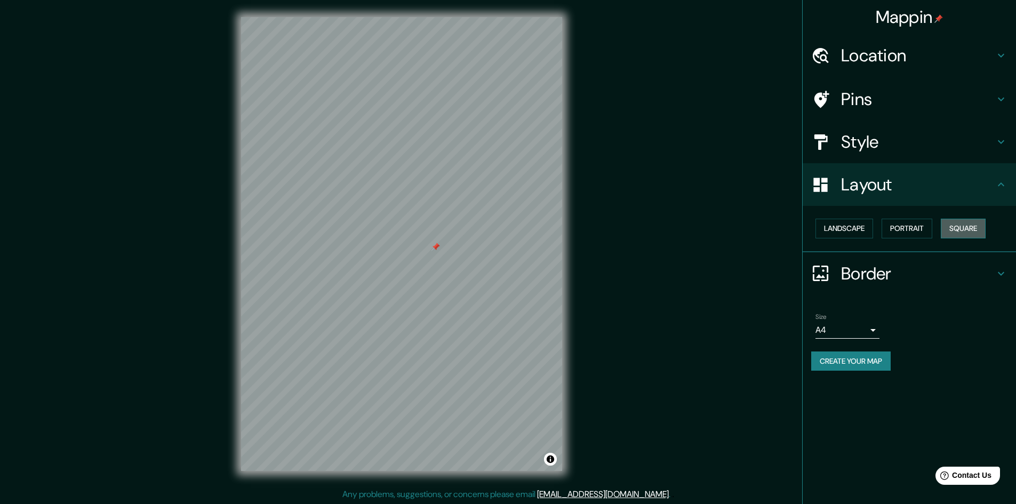
click at [961, 227] on button "Square" at bounding box center [963, 229] width 45 height 20
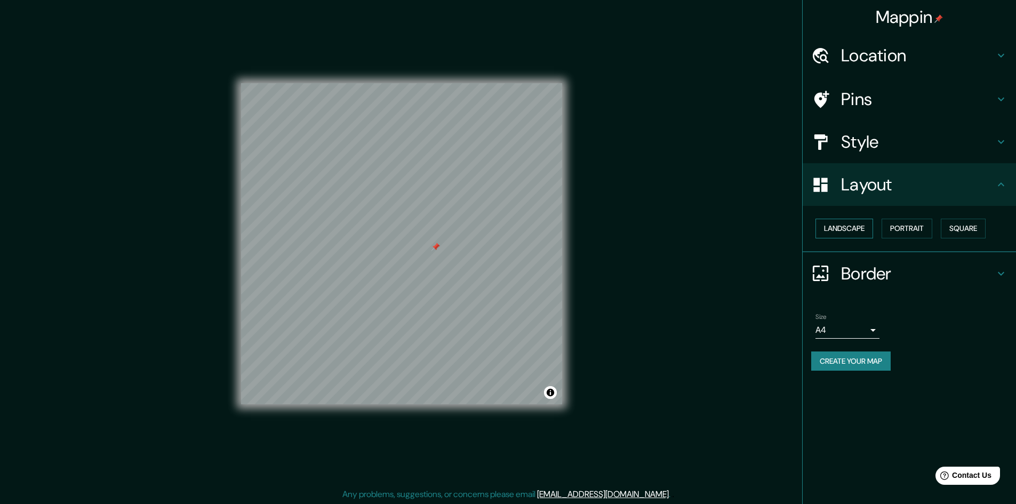
click at [857, 229] on button "Landscape" at bounding box center [845, 229] width 58 height 20
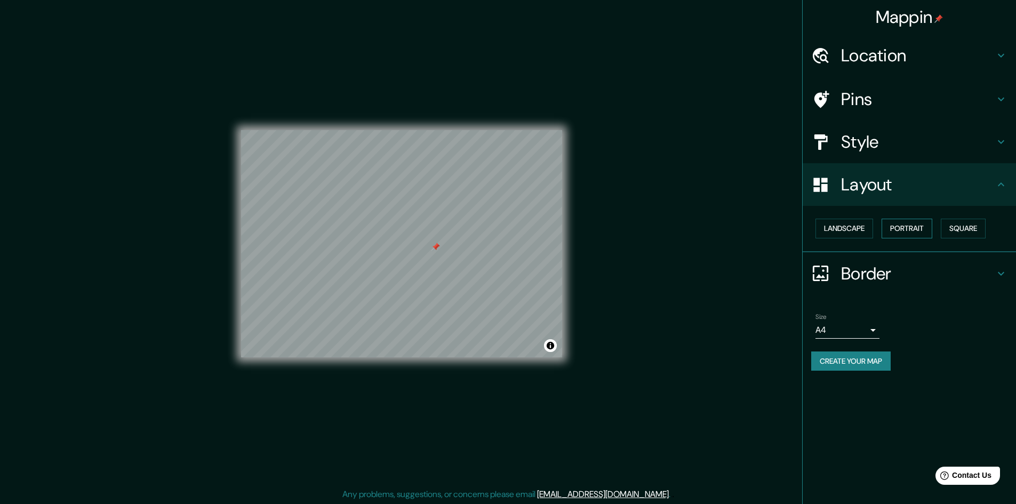
click at [886, 229] on button "Portrait" at bounding box center [907, 229] width 51 height 20
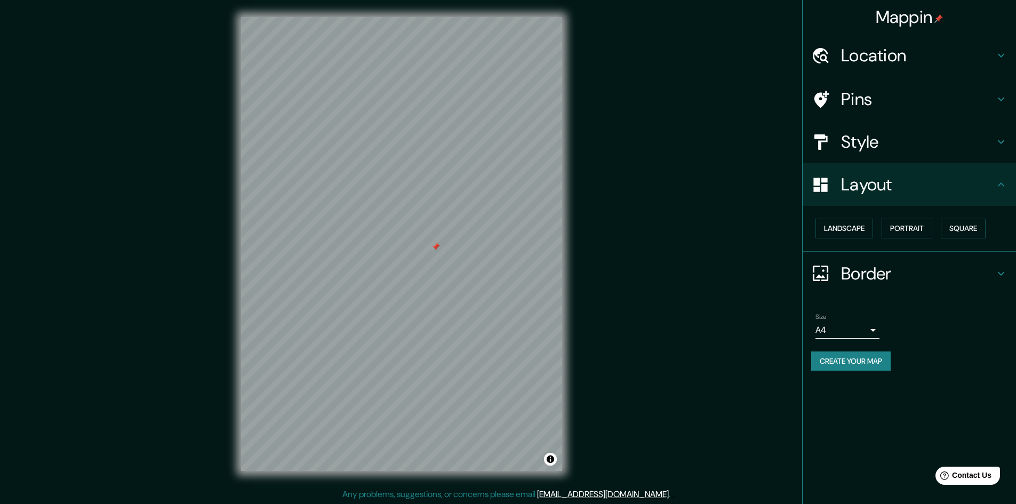
click at [940, 229] on div "Landscape [GEOGRAPHIC_DATA]" at bounding box center [913, 228] width 205 height 28
drag, startPoint x: 900, startPoint y: 147, endPoint x: 900, endPoint y: 153, distance: 5.4
click at [900, 147] on h4 "Style" at bounding box center [918, 141] width 154 height 21
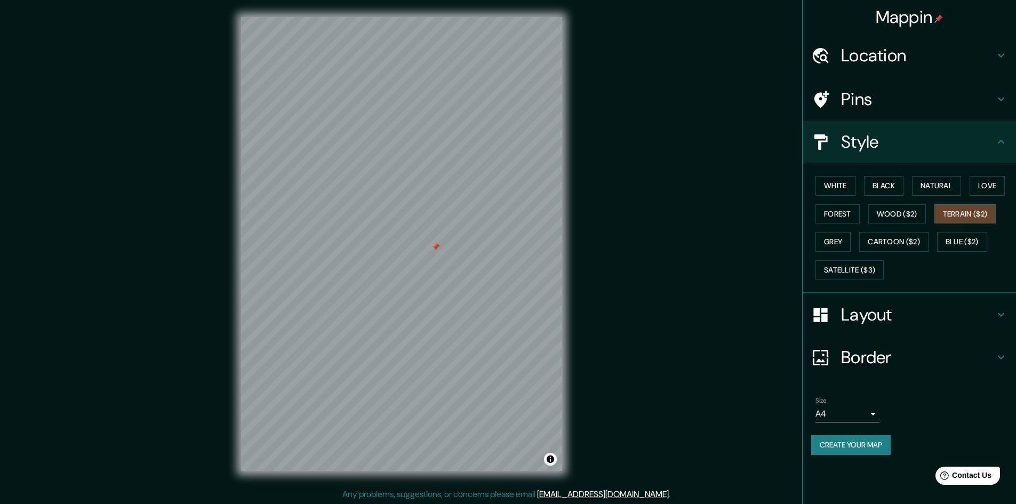
click at [899, 231] on div "White Black Natural Love Forest Wood ($2) Terrain ($2) Grey Cartoon ($2) Blue (…" at bounding box center [913, 228] width 205 height 112
click at [908, 243] on button "Cartoon ($2)" at bounding box center [893, 242] width 69 height 20
click at [955, 240] on button "Blue ($2)" at bounding box center [962, 242] width 50 height 20
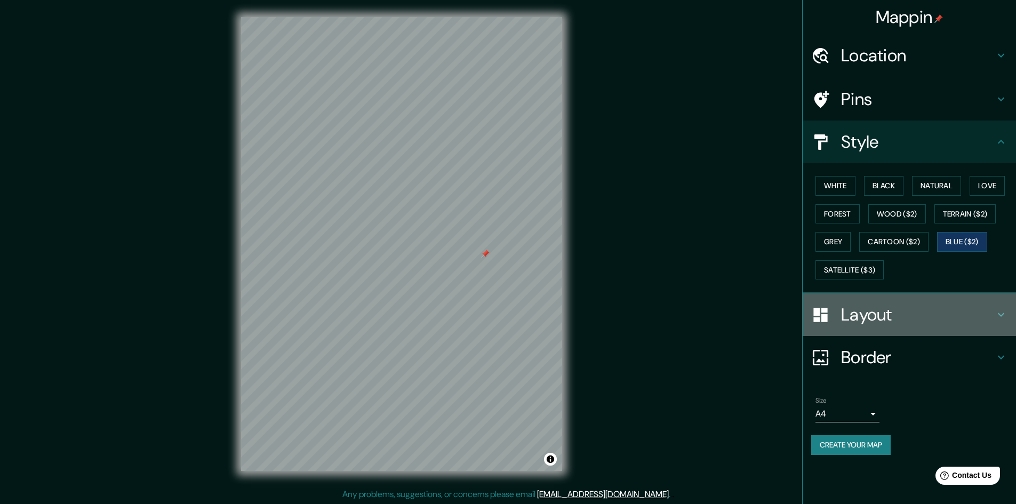
click at [893, 325] on h4 "Layout" at bounding box center [918, 314] width 154 height 21
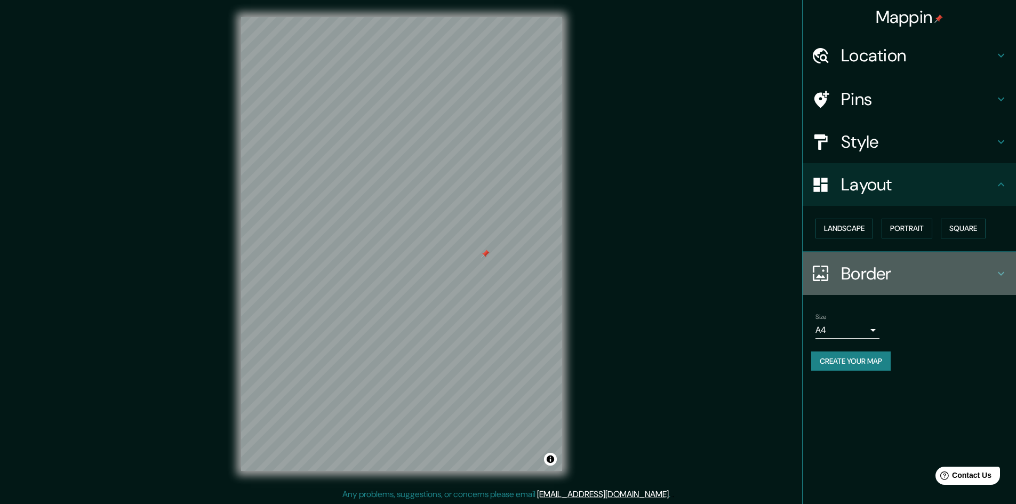
click at [865, 282] on h4 "Border" at bounding box center [918, 273] width 154 height 21
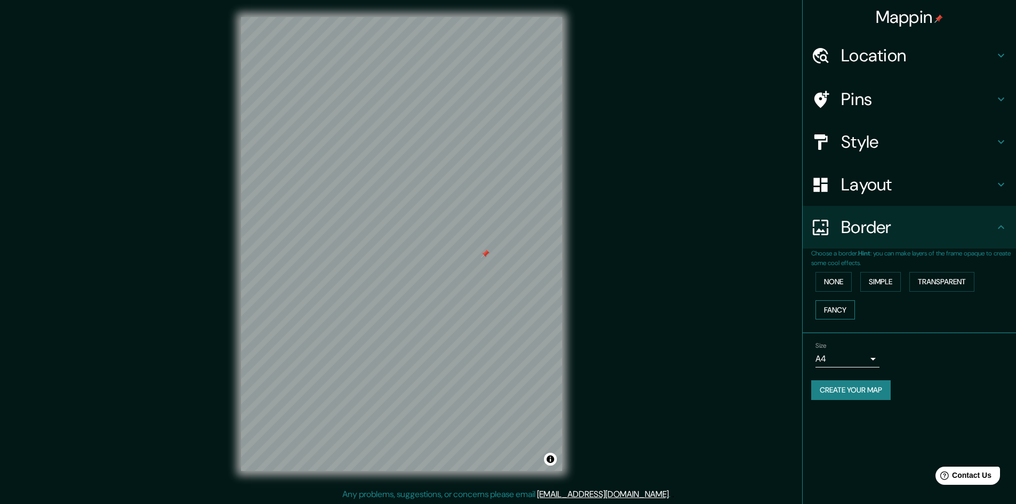
click at [845, 309] on button "Fancy" at bounding box center [835, 310] width 39 height 20
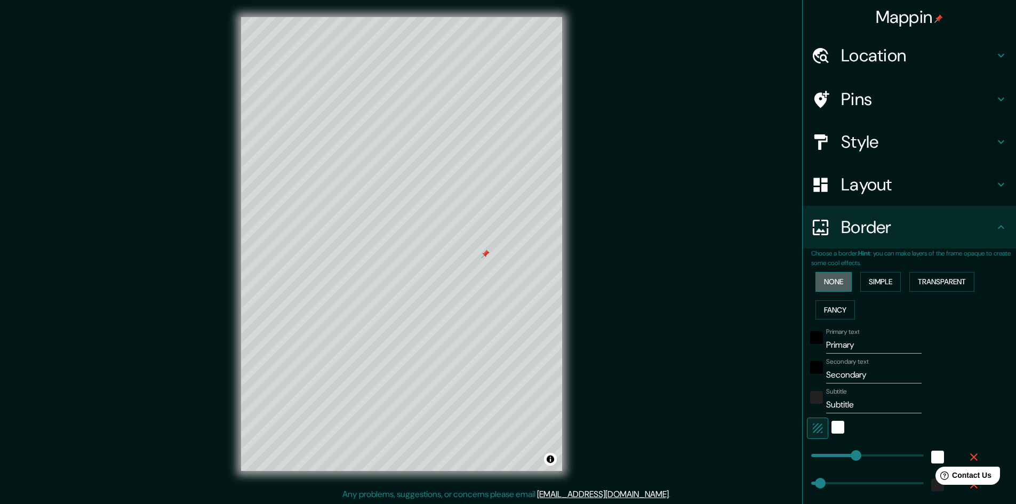
click at [833, 290] on button "None" at bounding box center [834, 282] width 36 height 20
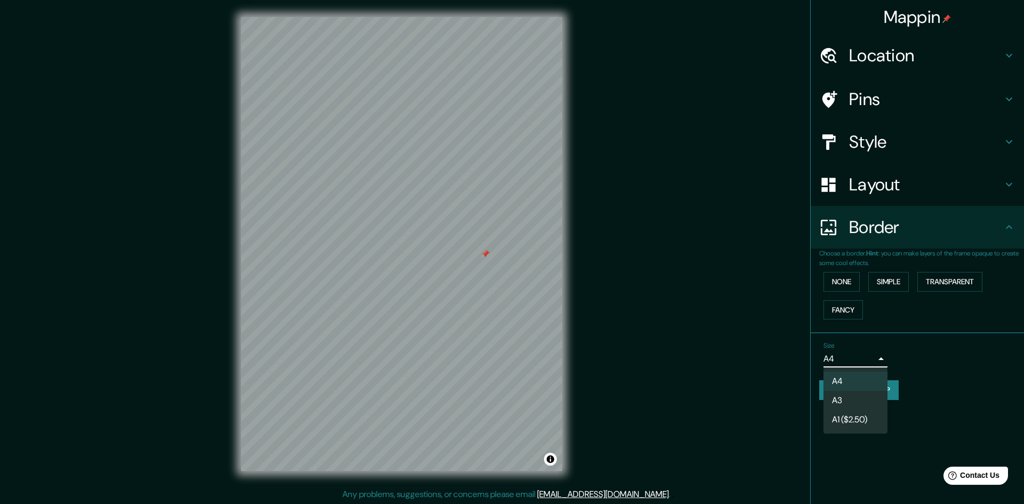
click at [844, 356] on body "Mappin Location [GEOGRAPHIC_DATA], [GEOGRAPHIC_DATA], [GEOGRAPHIC_DATA] Pins St…" at bounding box center [512, 252] width 1024 height 504
click at [853, 420] on li "A1 ($2.50)" at bounding box center [856, 419] width 64 height 19
type input "a3"
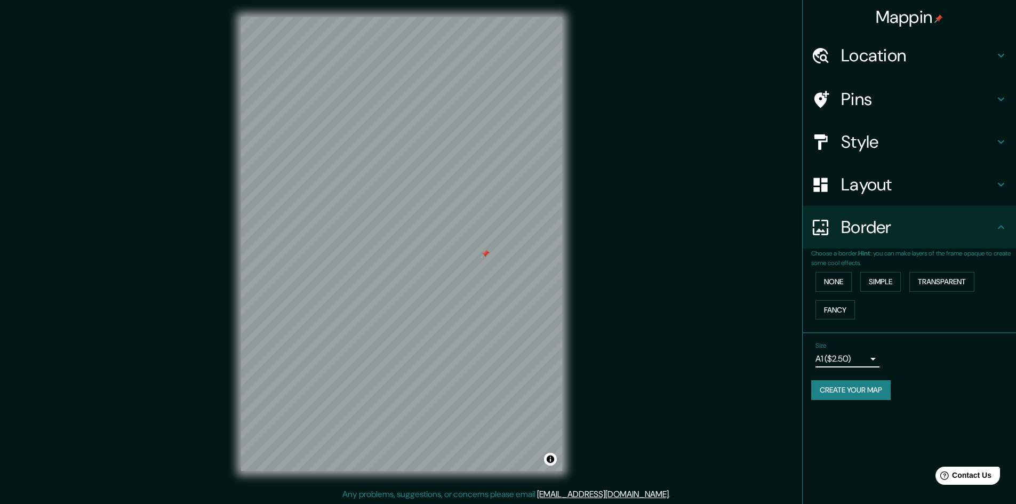
click at [860, 193] on h4 "Layout" at bounding box center [918, 184] width 154 height 21
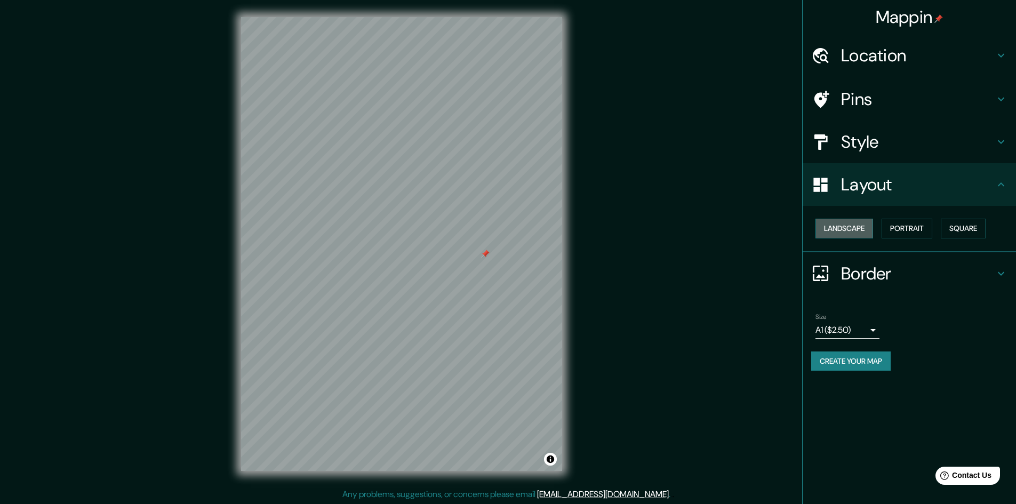
click at [853, 227] on button "Landscape" at bounding box center [845, 229] width 58 height 20
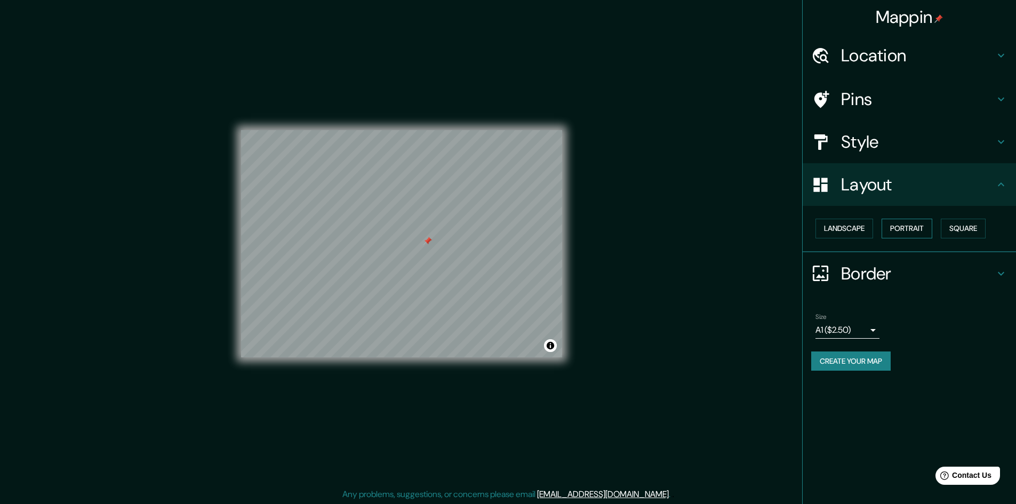
click at [893, 219] on button "Portrait" at bounding box center [907, 229] width 51 height 20
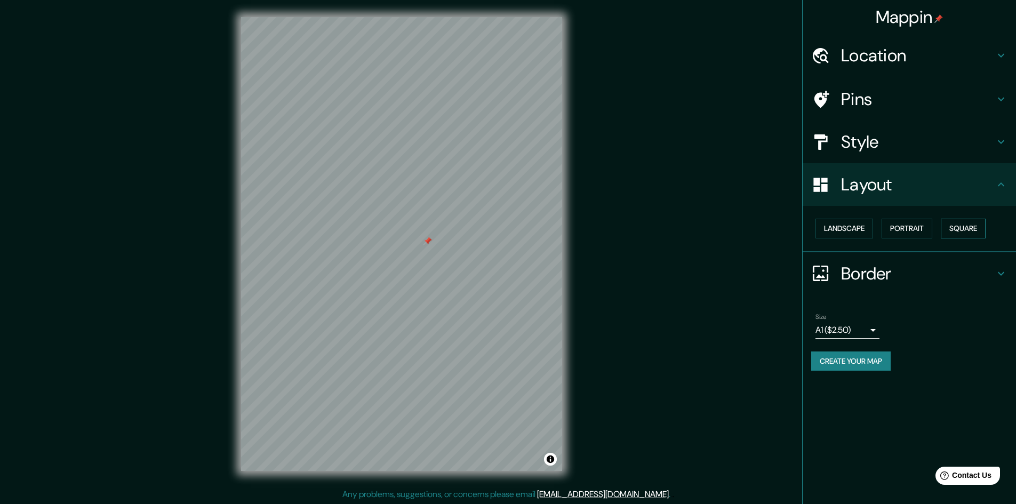
click at [948, 228] on button "Square" at bounding box center [963, 229] width 45 height 20
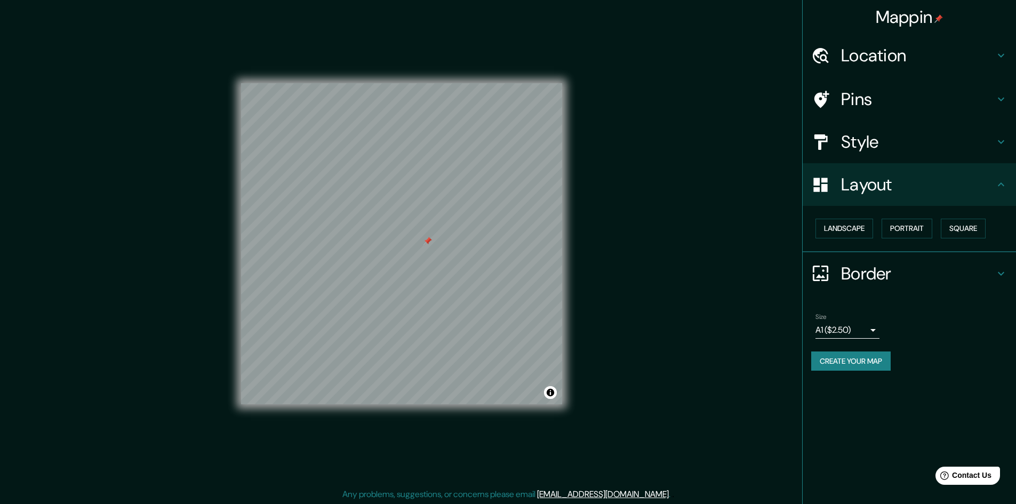
click at [890, 239] on div "Landscape [GEOGRAPHIC_DATA]" at bounding box center [913, 228] width 205 height 28
click at [889, 239] on div "Landscape [GEOGRAPHIC_DATA]" at bounding box center [913, 228] width 205 height 28
click at [901, 231] on button "Portrait" at bounding box center [907, 229] width 51 height 20
